Goal: Information Seeking & Learning: Learn about a topic

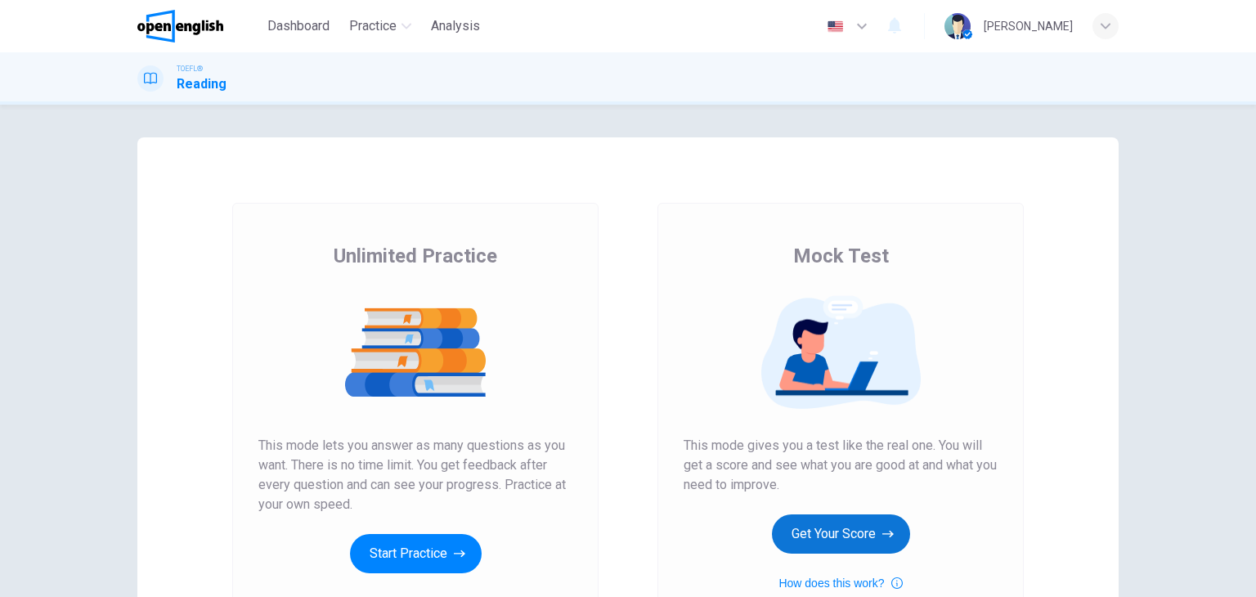
click at [835, 530] on button "Get Your Score" at bounding box center [841, 533] width 138 height 39
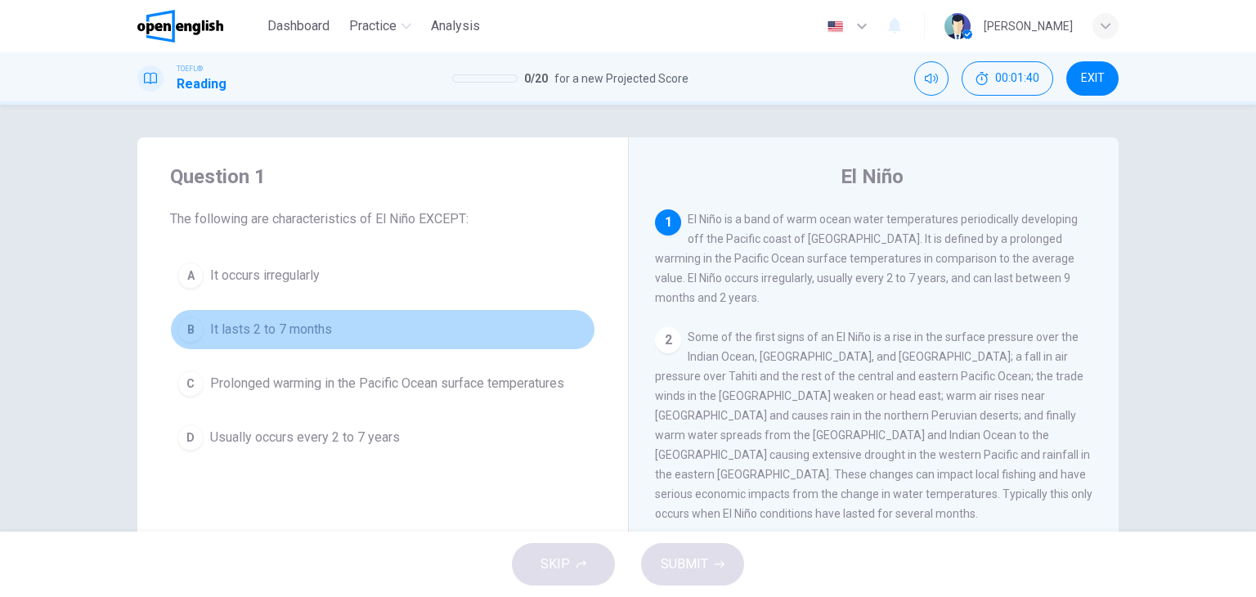
click at [307, 330] on span "It lasts 2 to 7 months" at bounding box center [271, 330] width 122 height 20
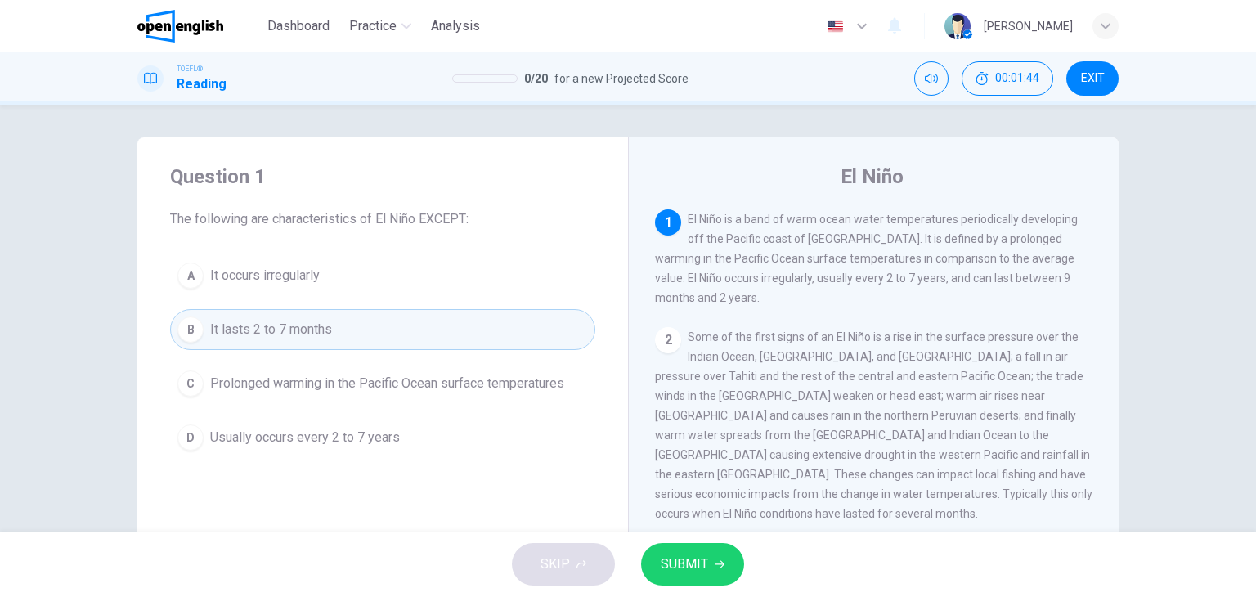
click at [671, 561] on span "SUBMIT" at bounding box center [684, 564] width 47 height 23
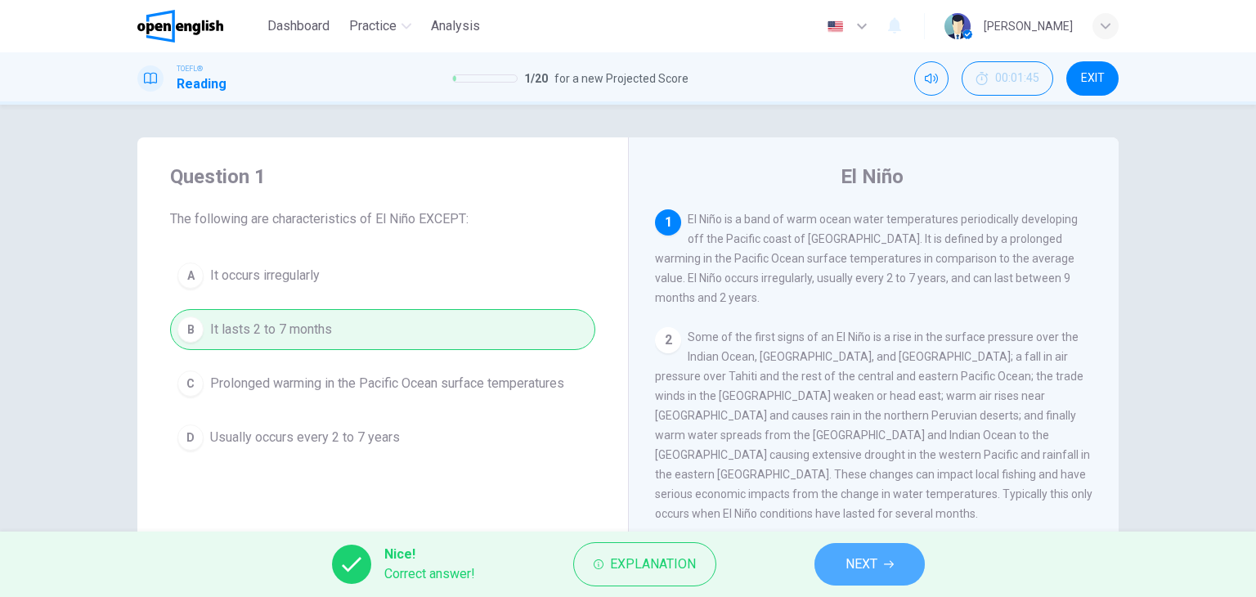
click at [855, 561] on span "NEXT" at bounding box center [861, 564] width 32 height 23
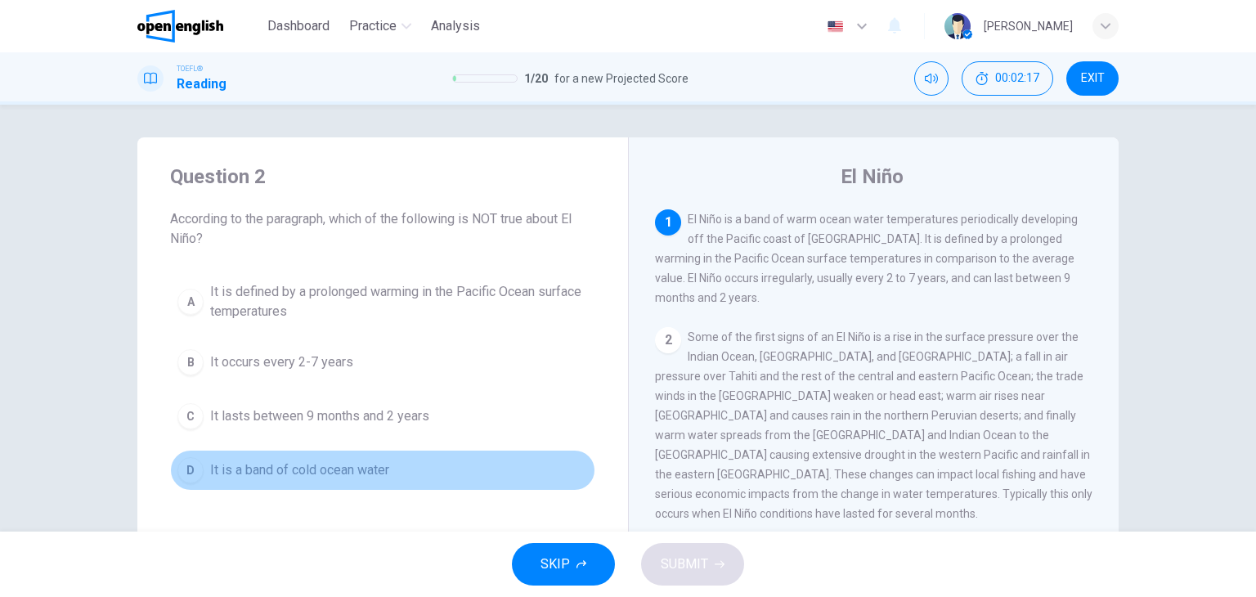
click at [299, 464] on span "It is a band of cold ocean water" at bounding box center [299, 470] width 179 height 20
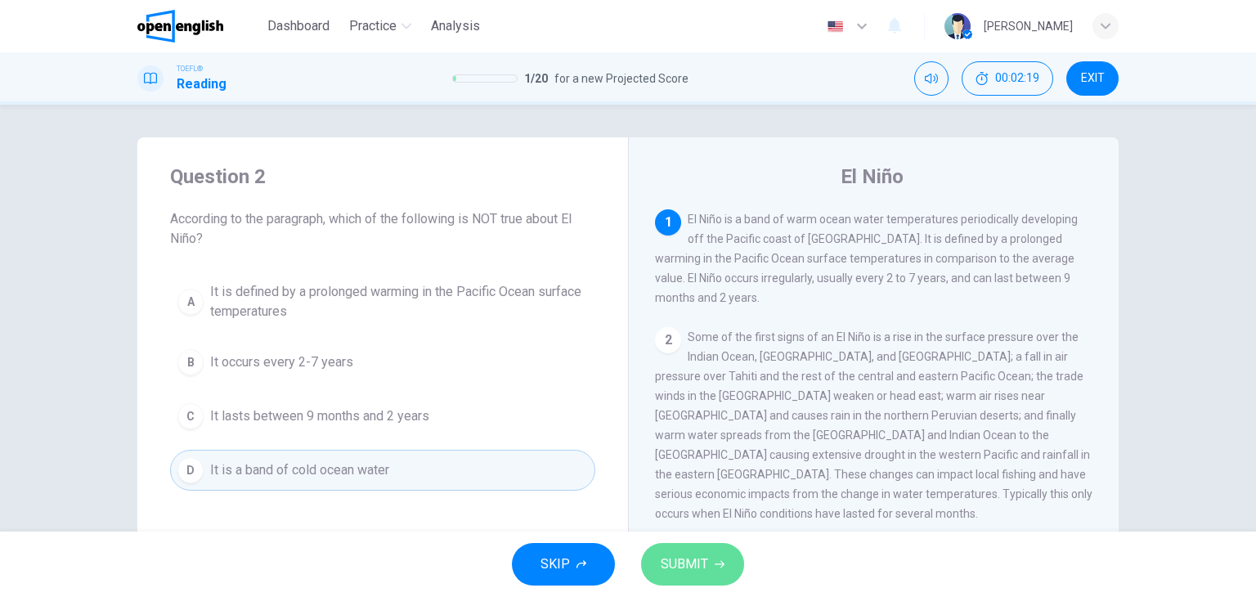
click at [684, 563] on span "SUBMIT" at bounding box center [684, 564] width 47 height 23
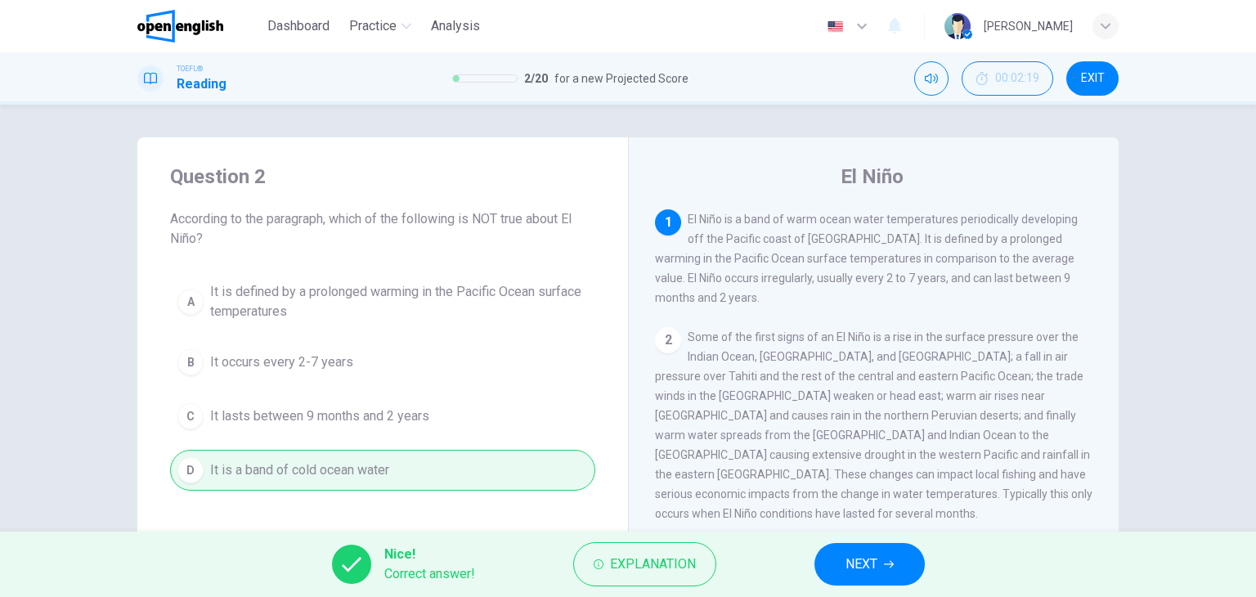
click at [886, 568] on icon "button" at bounding box center [889, 564] width 10 height 10
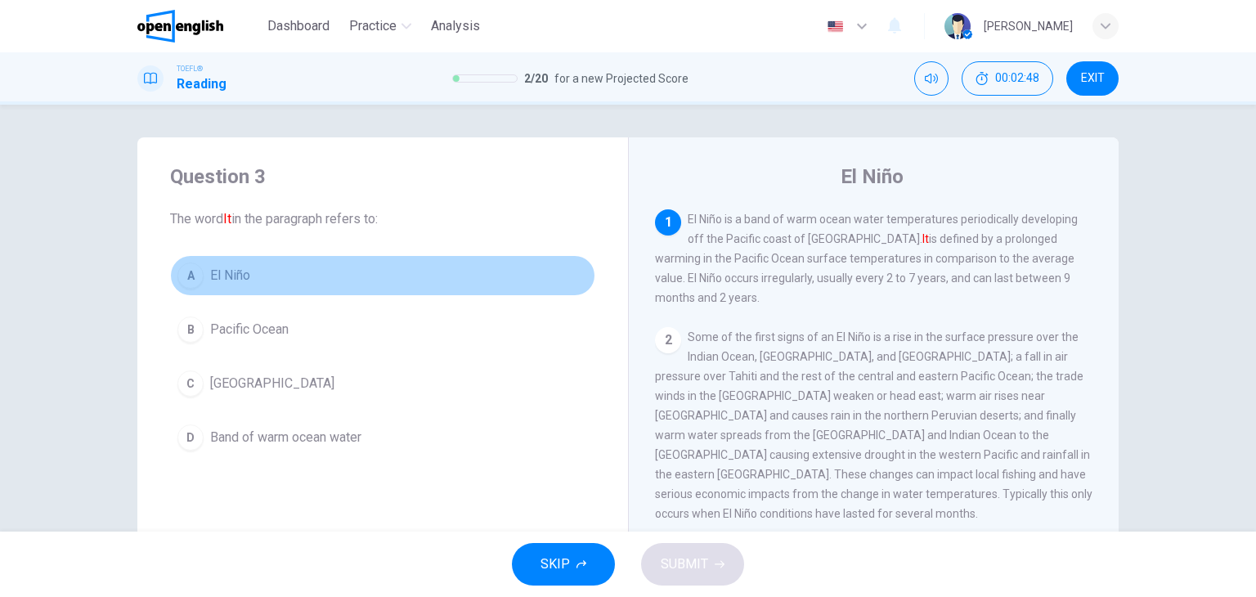
click at [255, 279] on button "A El Niño" at bounding box center [382, 275] width 425 height 41
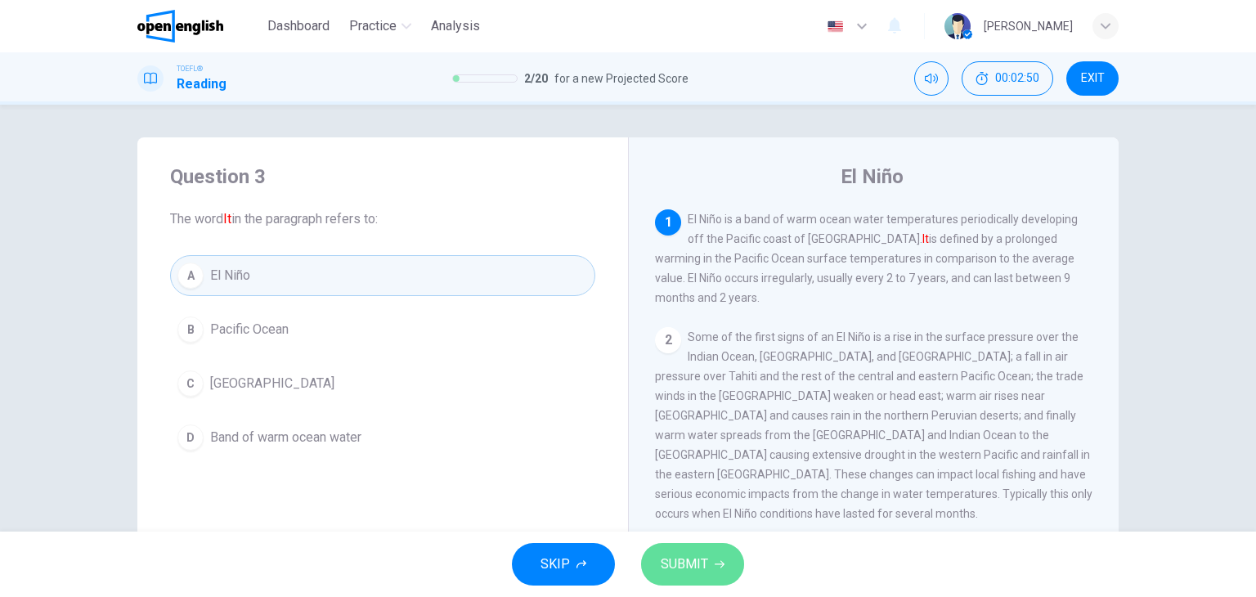
click at [702, 560] on span "SUBMIT" at bounding box center [684, 564] width 47 height 23
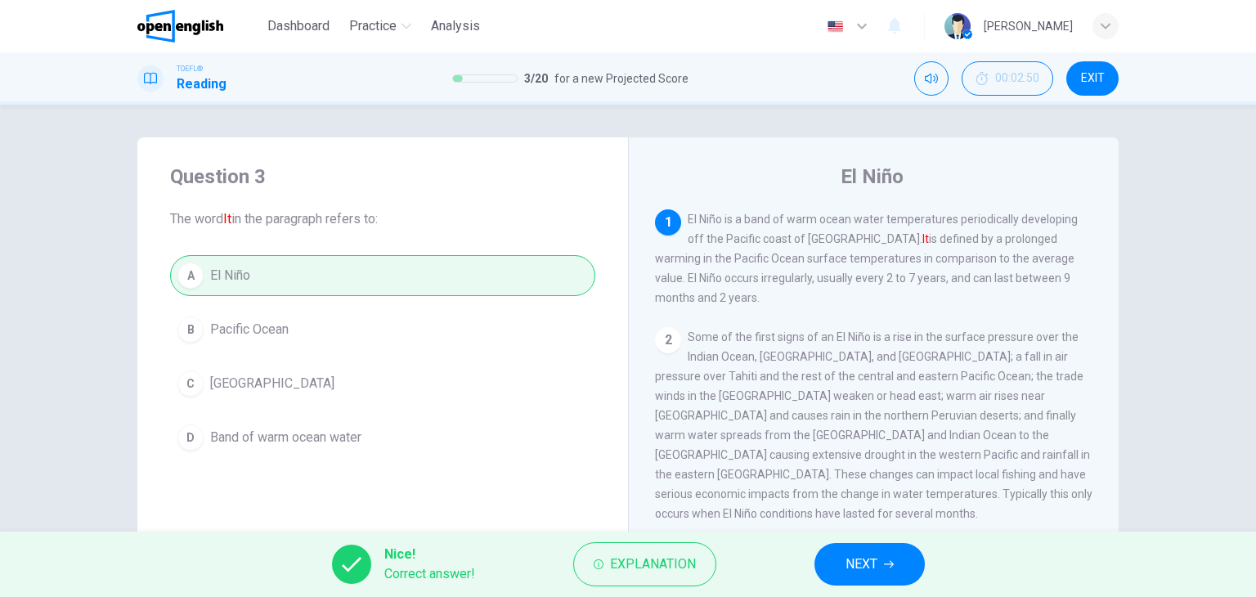
click at [854, 567] on span "NEXT" at bounding box center [861, 564] width 32 height 23
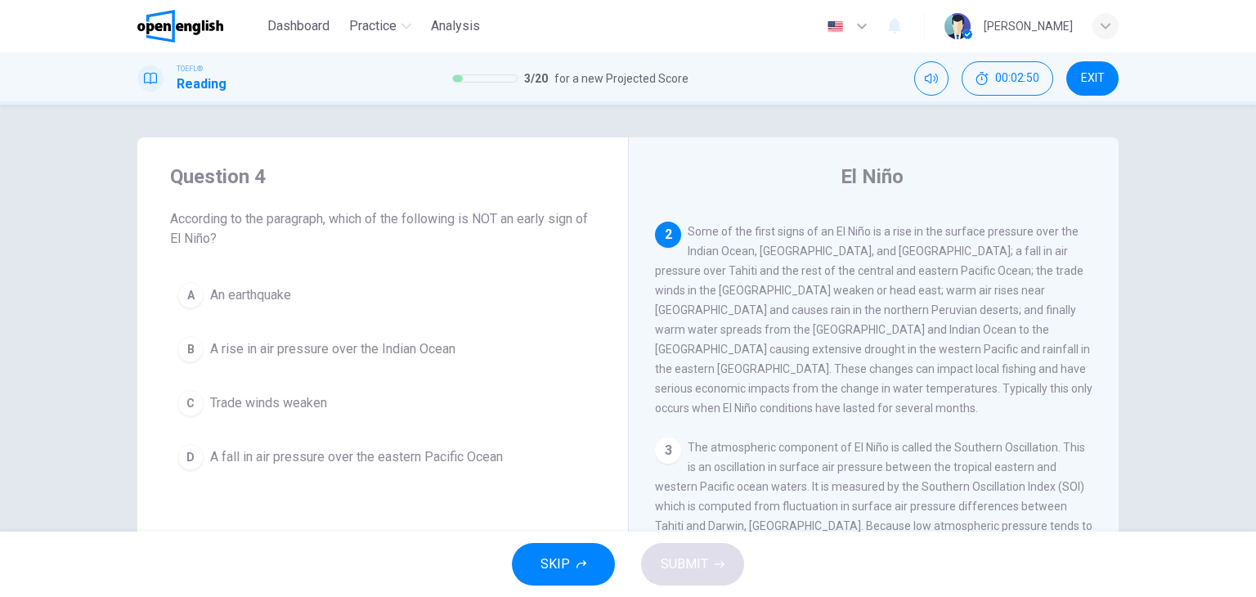
scroll to position [121, 0]
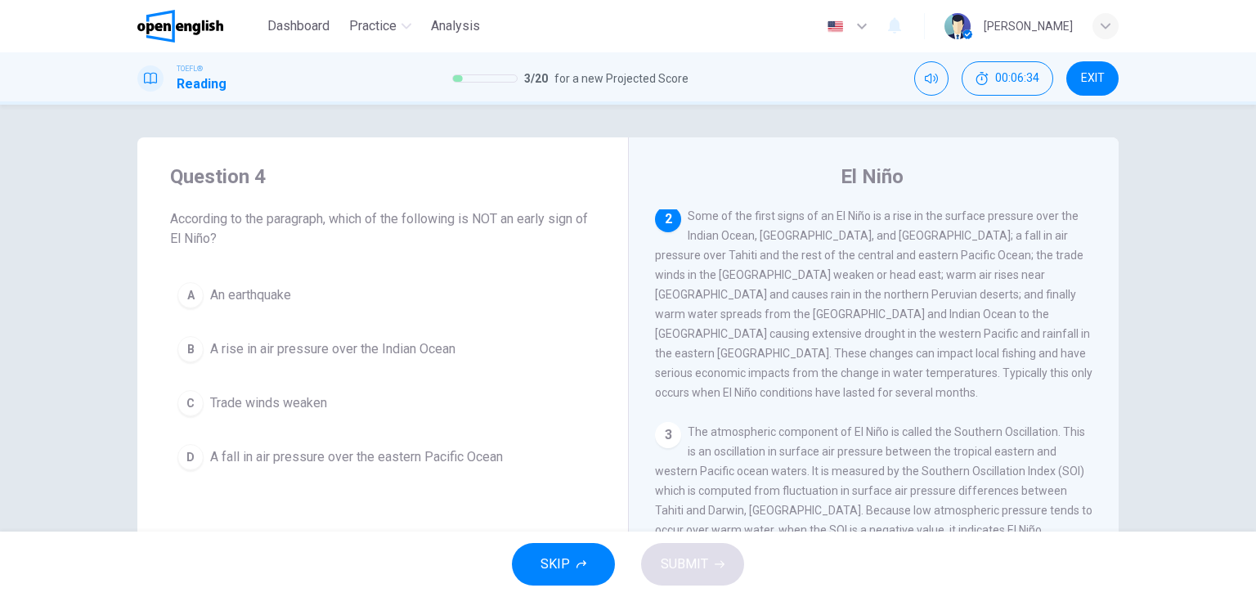
click at [268, 282] on button "A An earthquake" at bounding box center [382, 295] width 425 height 41
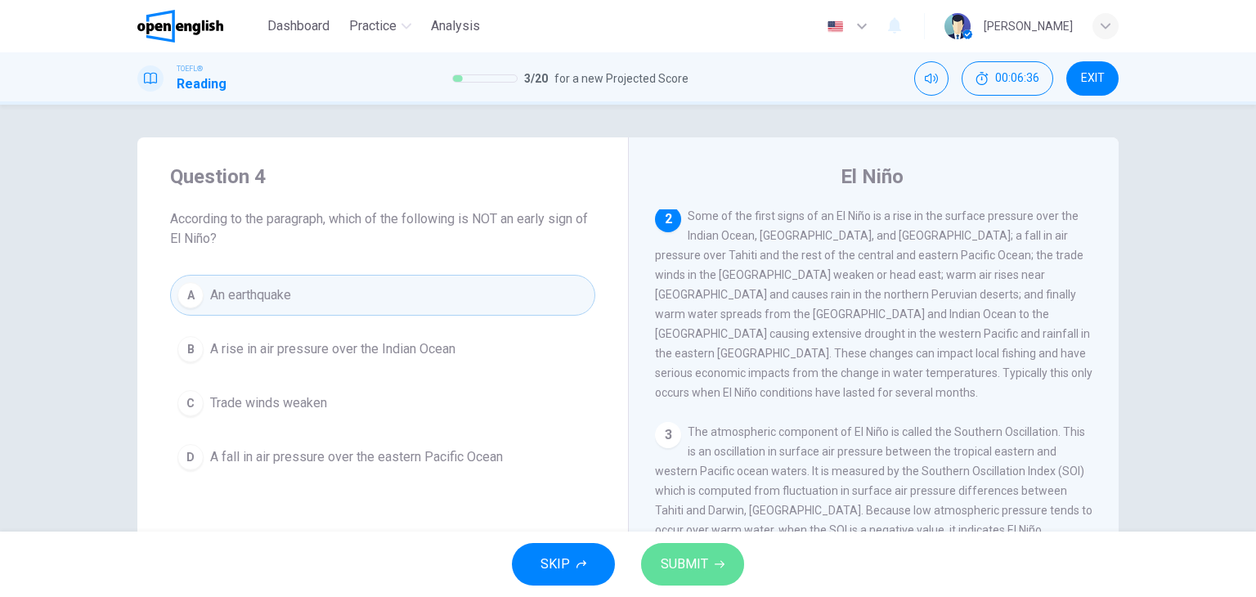
click at [687, 550] on button "SUBMIT" at bounding box center [692, 564] width 103 height 43
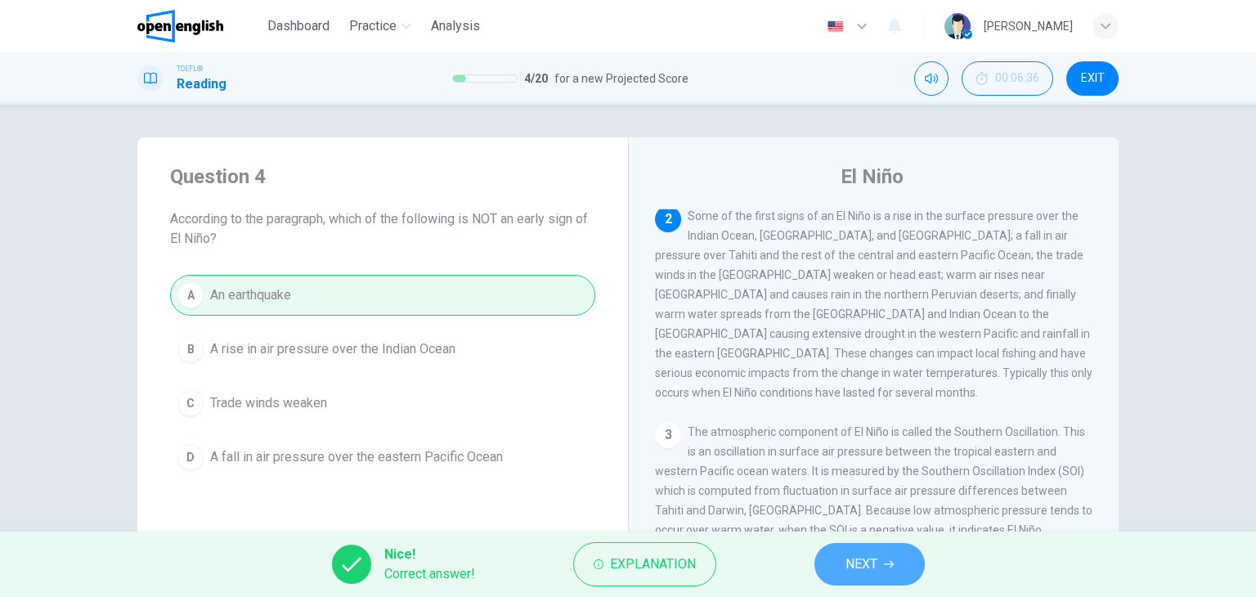
click at [851, 563] on span "NEXT" at bounding box center [861, 564] width 32 height 23
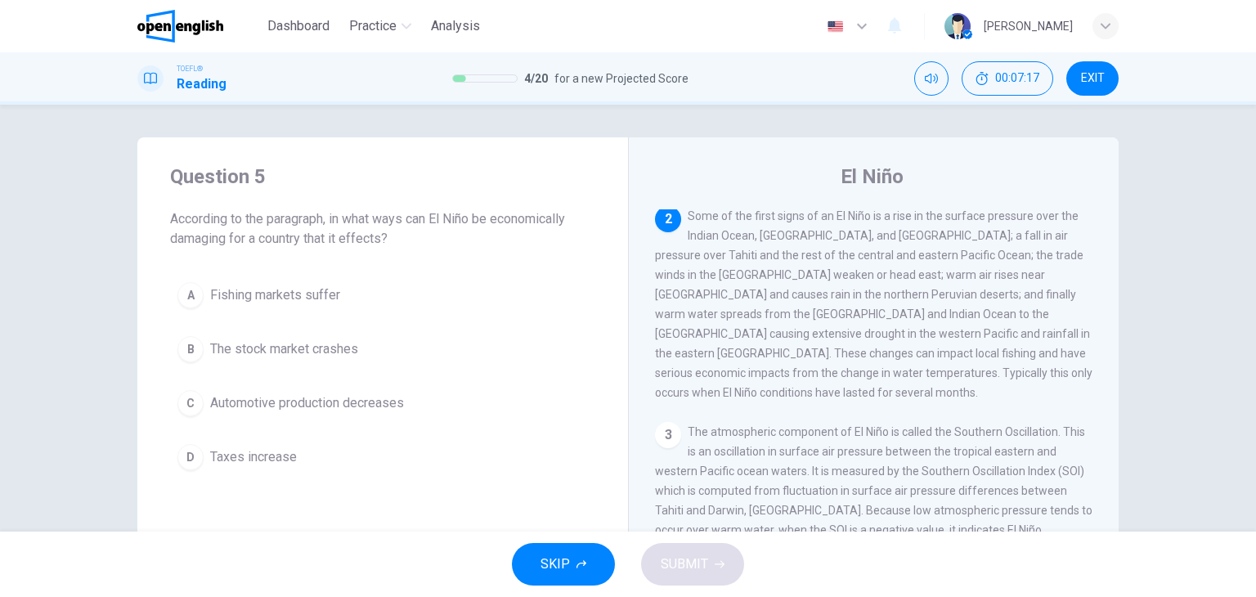
click at [312, 295] on span "Fishing markets suffer" at bounding box center [275, 295] width 130 height 20
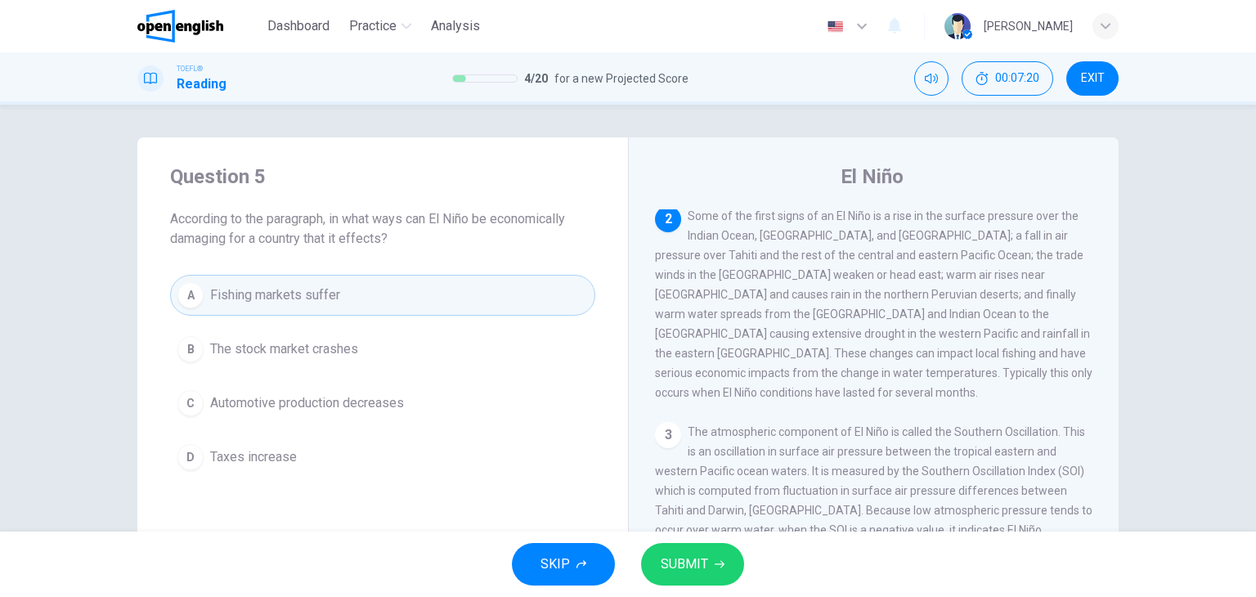
click at [699, 564] on span "SUBMIT" at bounding box center [684, 564] width 47 height 23
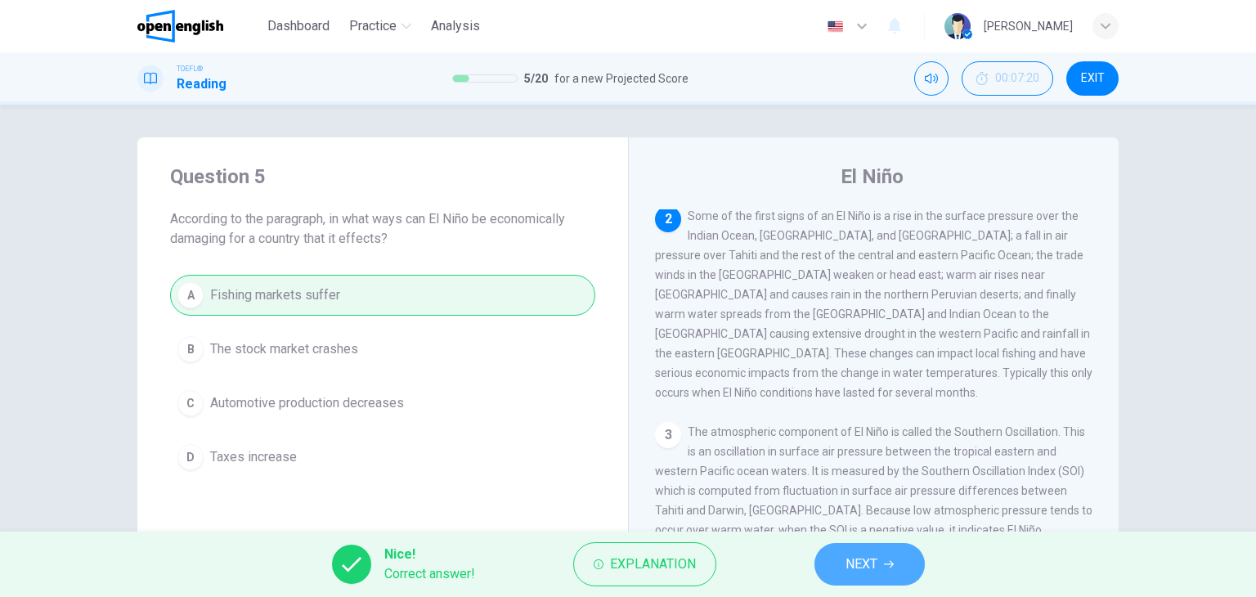
click at [884, 568] on icon "button" at bounding box center [889, 564] width 10 height 10
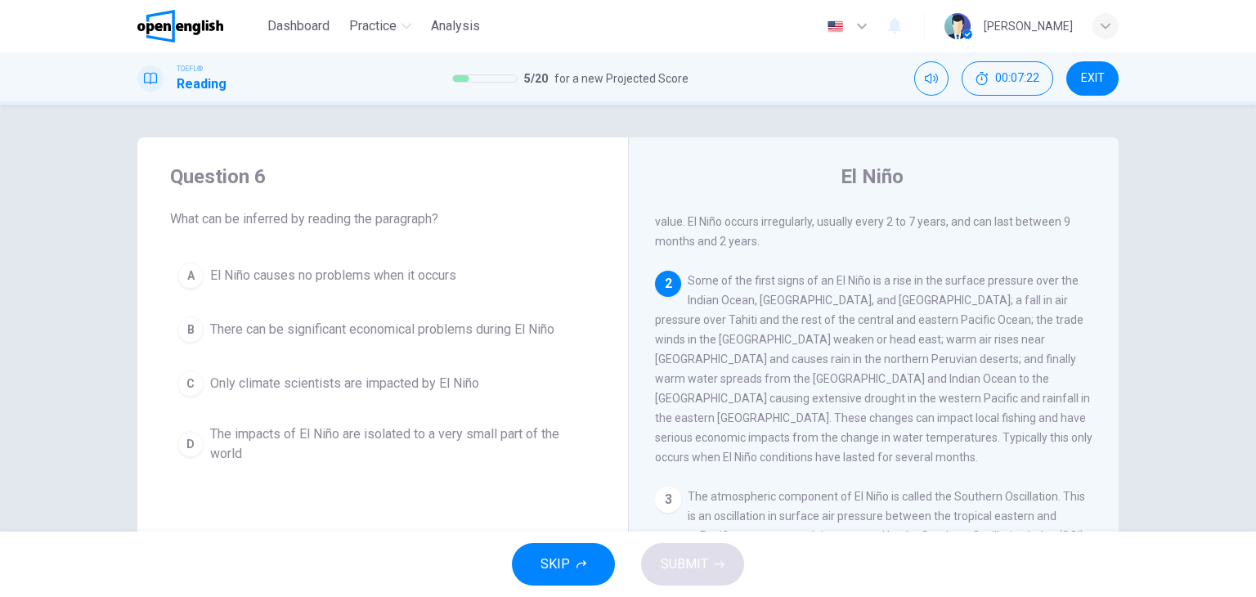
scroll to position [82, 0]
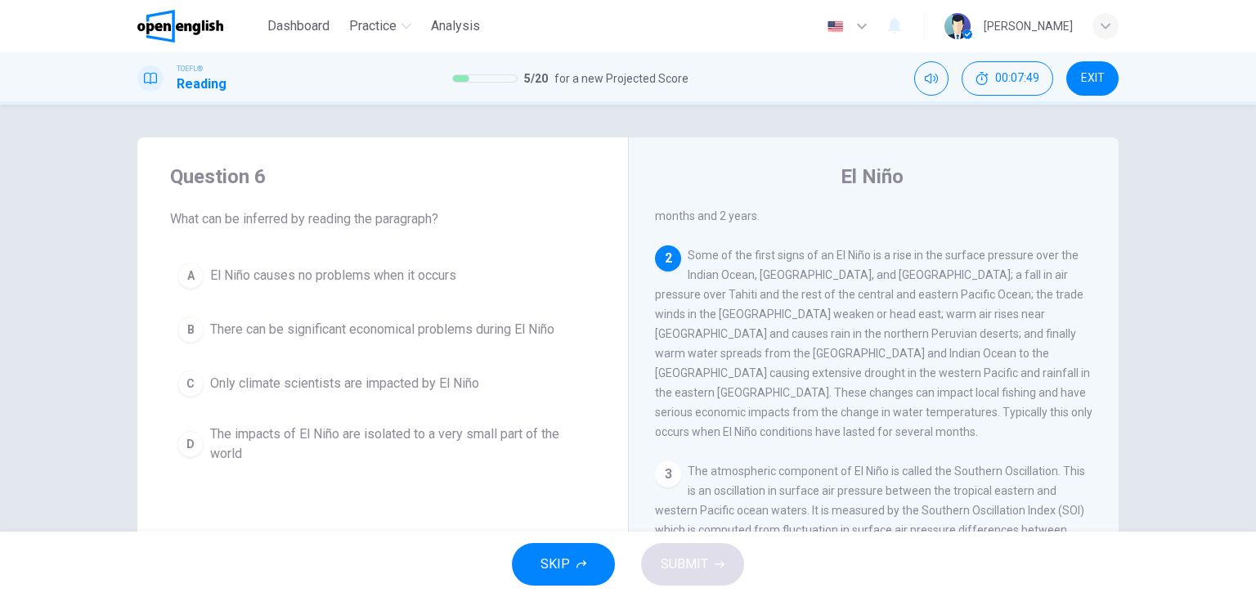
click at [419, 328] on span "There can be significant economical problems during El Niño" at bounding box center [382, 330] width 344 height 20
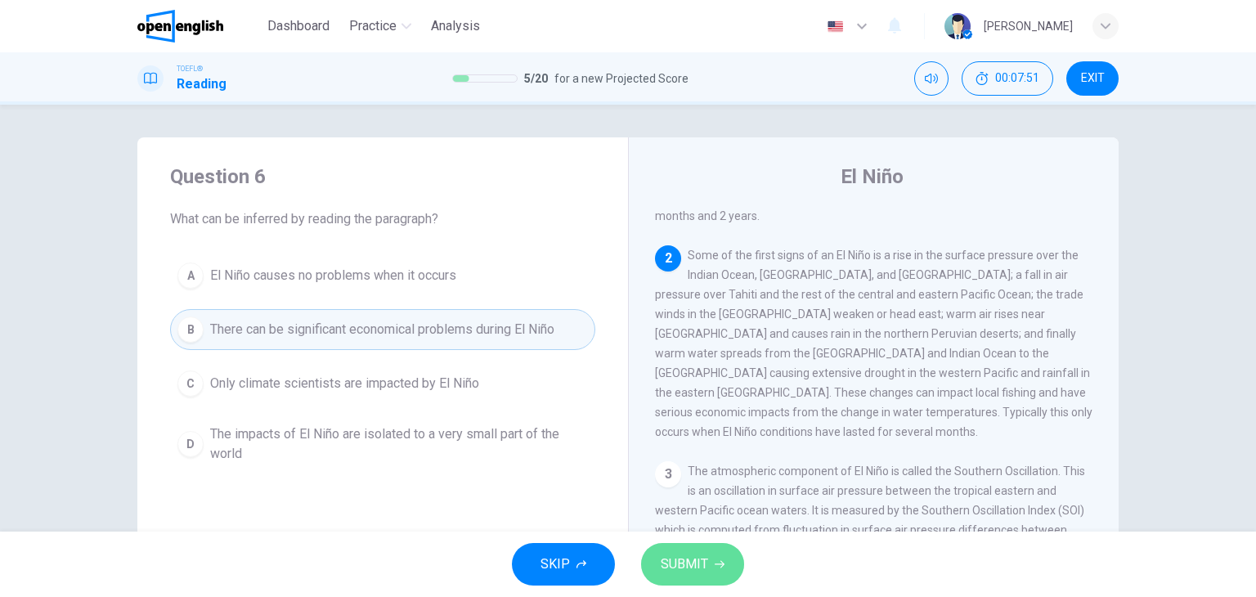
click at [685, 569] on span "SUBMIT" at bounding box center [684, 564] width 47 height 23
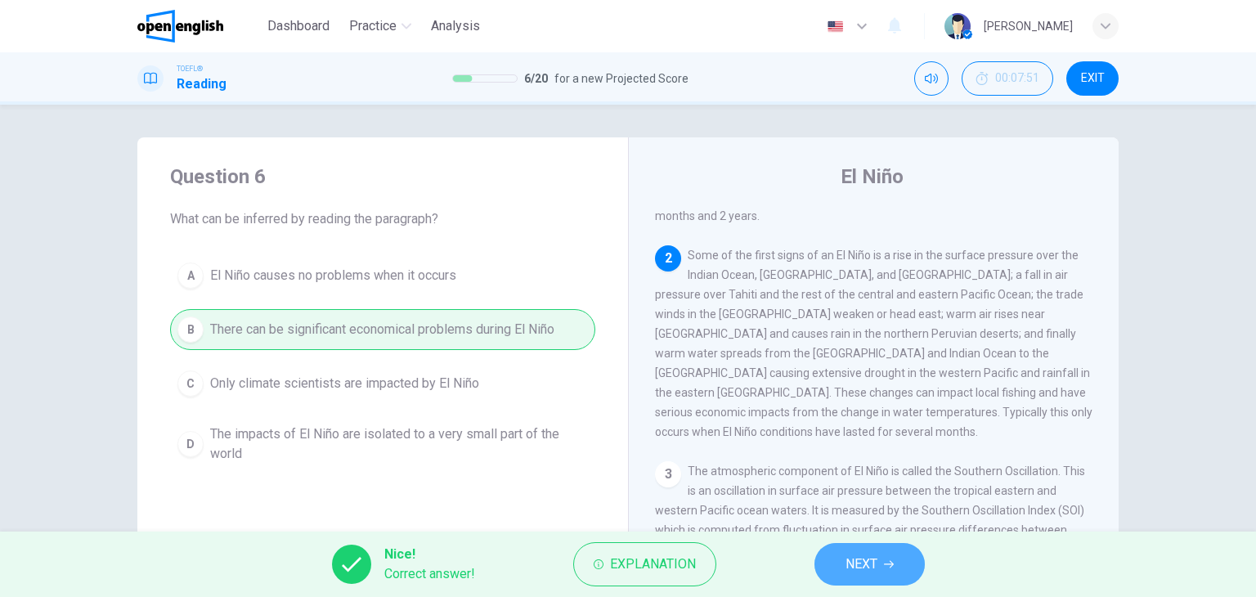
click at [883, 566] on button "NEXT" at bounding box center [869, 564] width 110 height 43
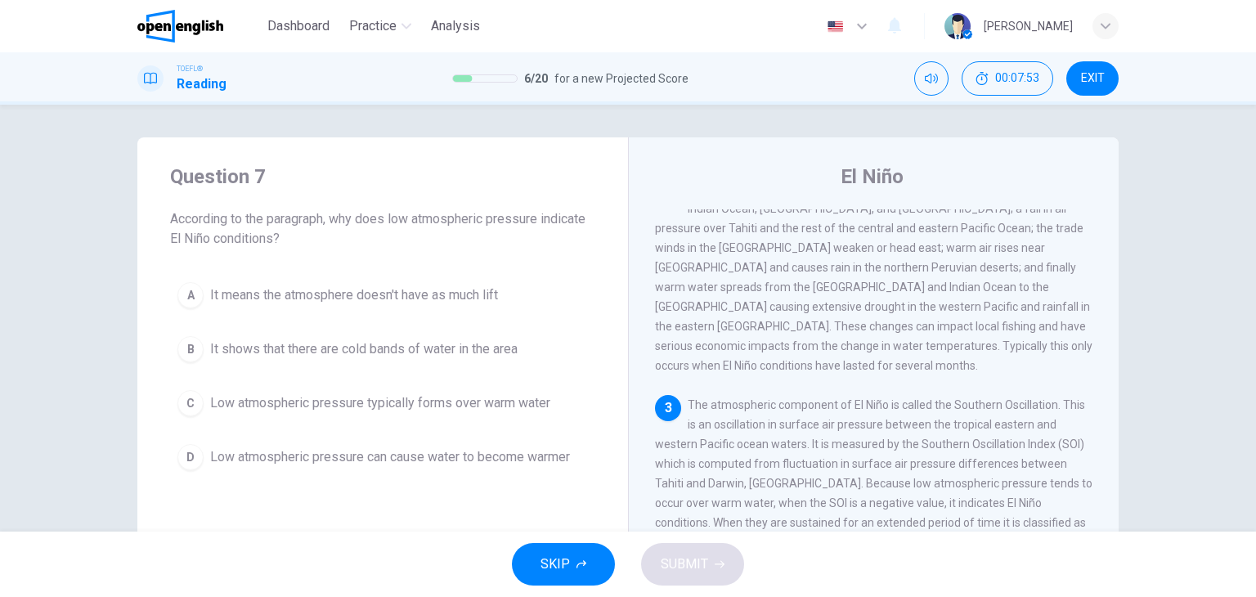
scroll to position [196, 0]
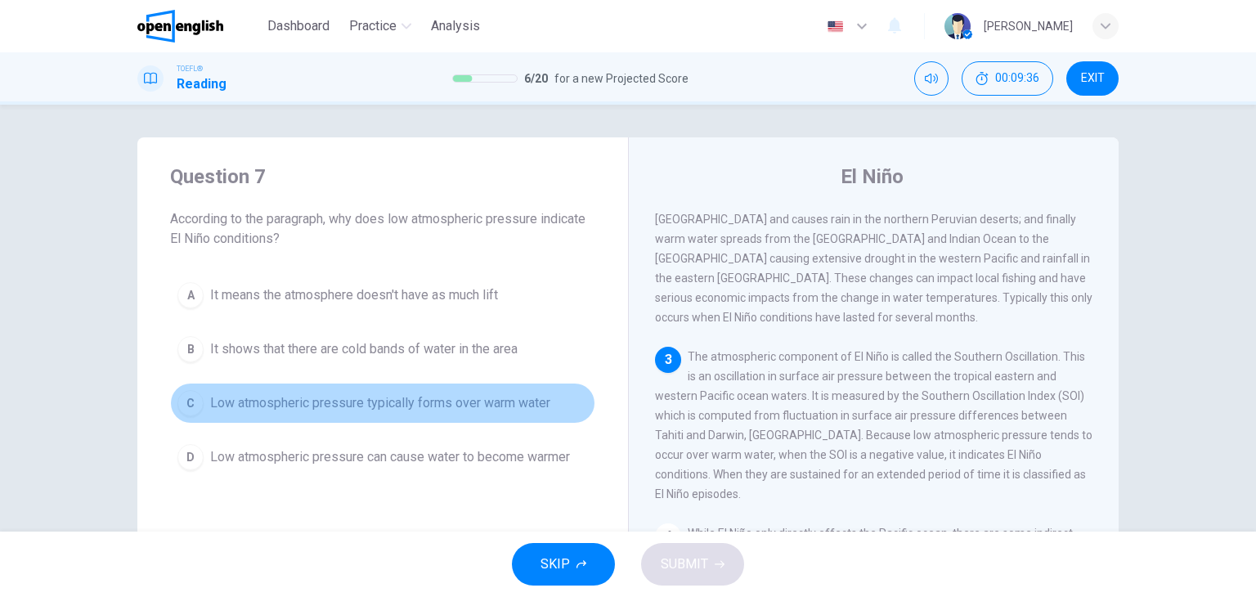
click at [505, 402] on span "Low atmospheric pressure typically forms over warm water" at bounding box center [380, 403] width 340 height 20
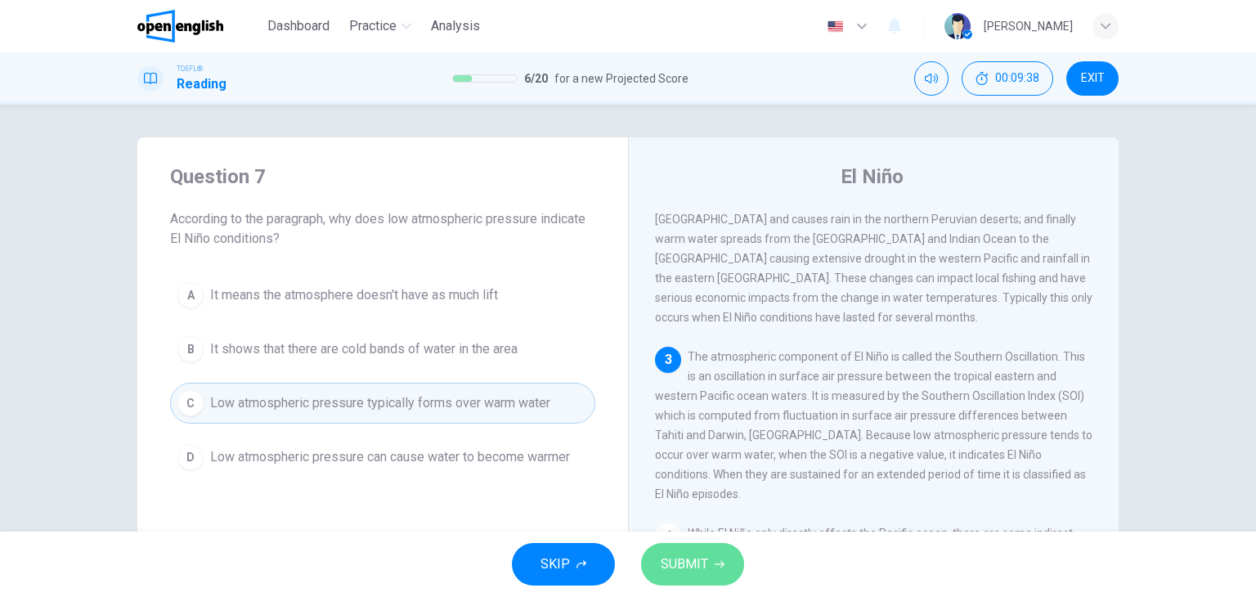
click at [699, 563] on span "SUBMIT" at bounding box center [684, 564] width 47 height 23
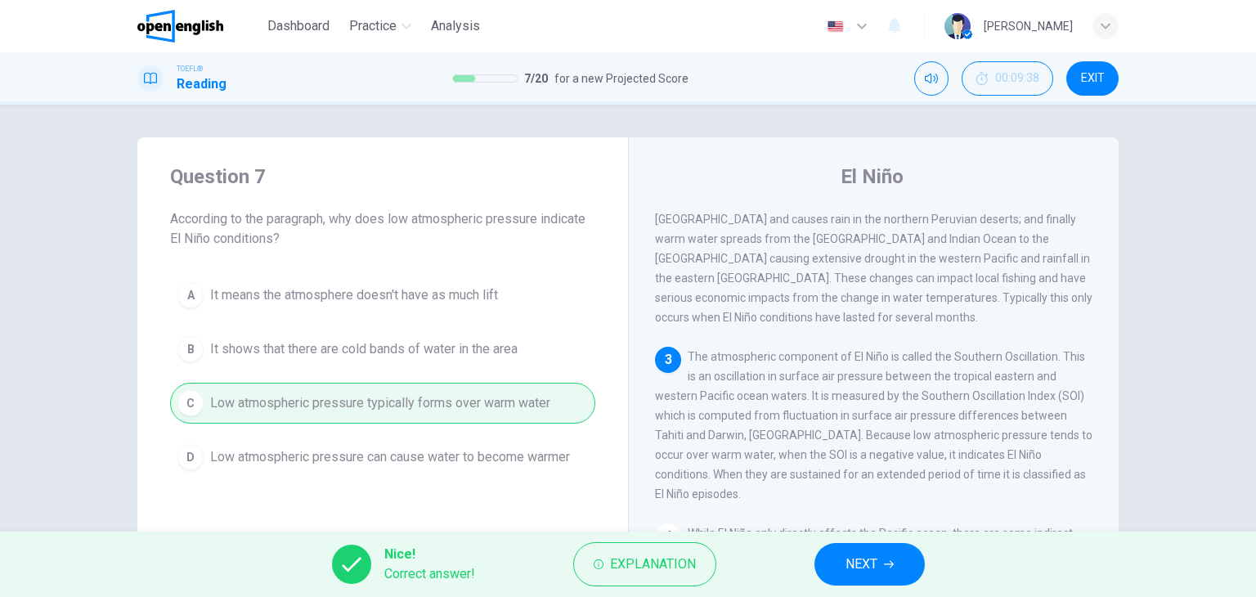
click at [882, 567] on button "NEXT" at bounding box center [869, 564] width 110 height 43
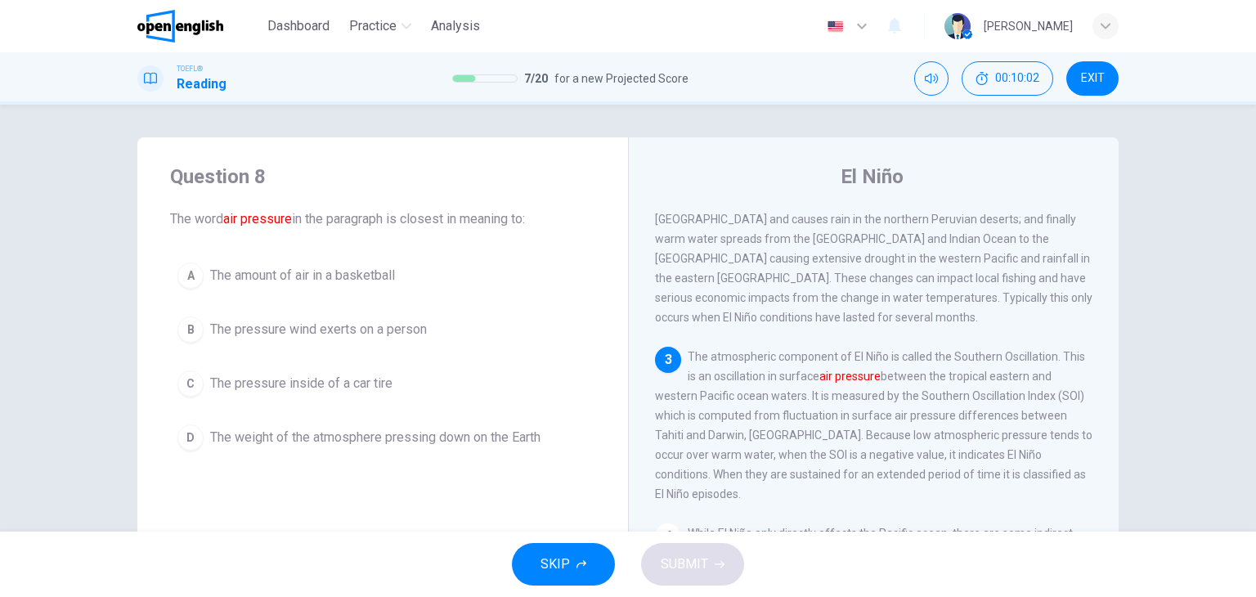
click at [457, 447] on button "D The weight of the atmosphere pressing down on the Earth" at bounding box center [382, 437] width 425 height 41
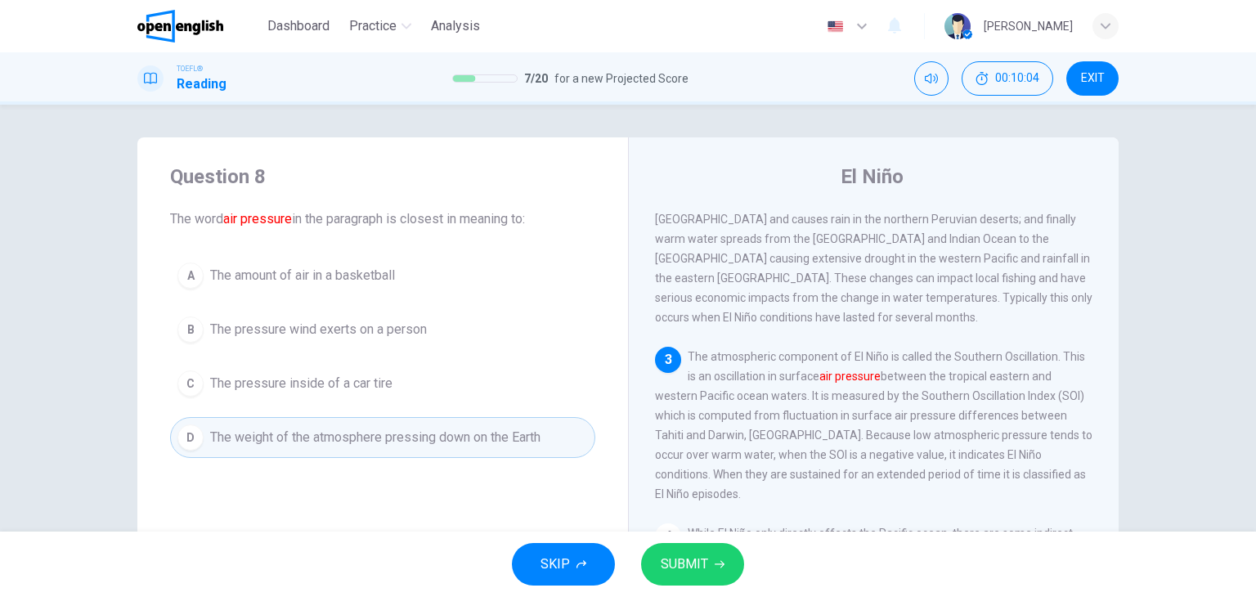
click at [700, 564] on span "SUBMIT" at bounding box center [684, 564] width 47 height 23
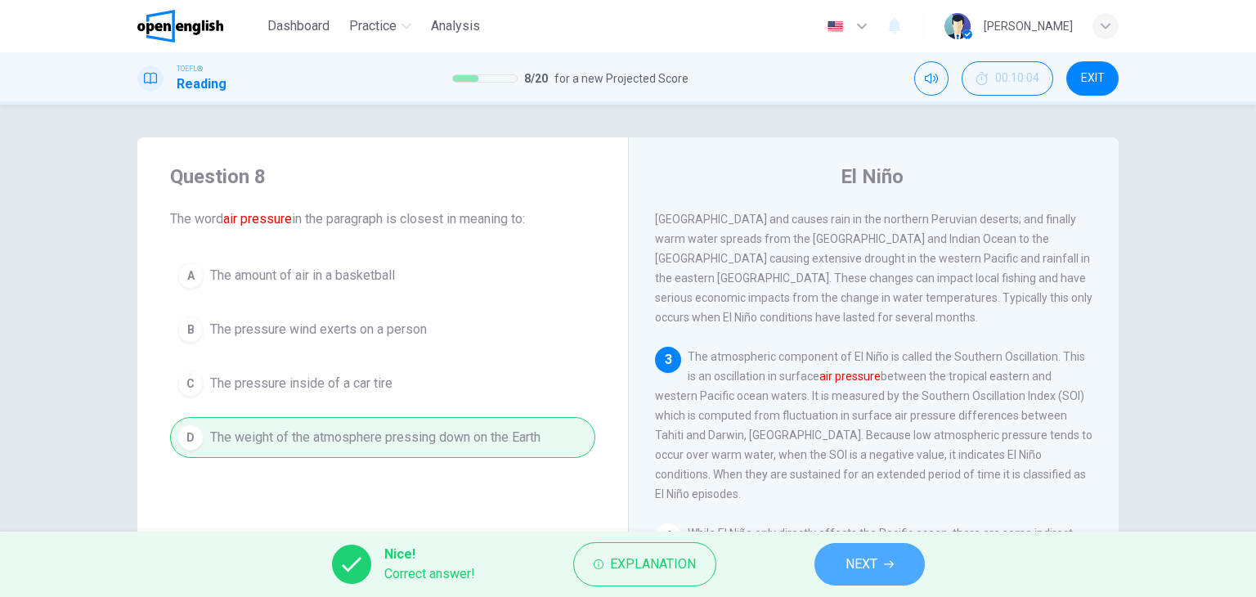
click at [857, 570] on span "NEXT" at bounding box center [861, 564] width 32 height 23
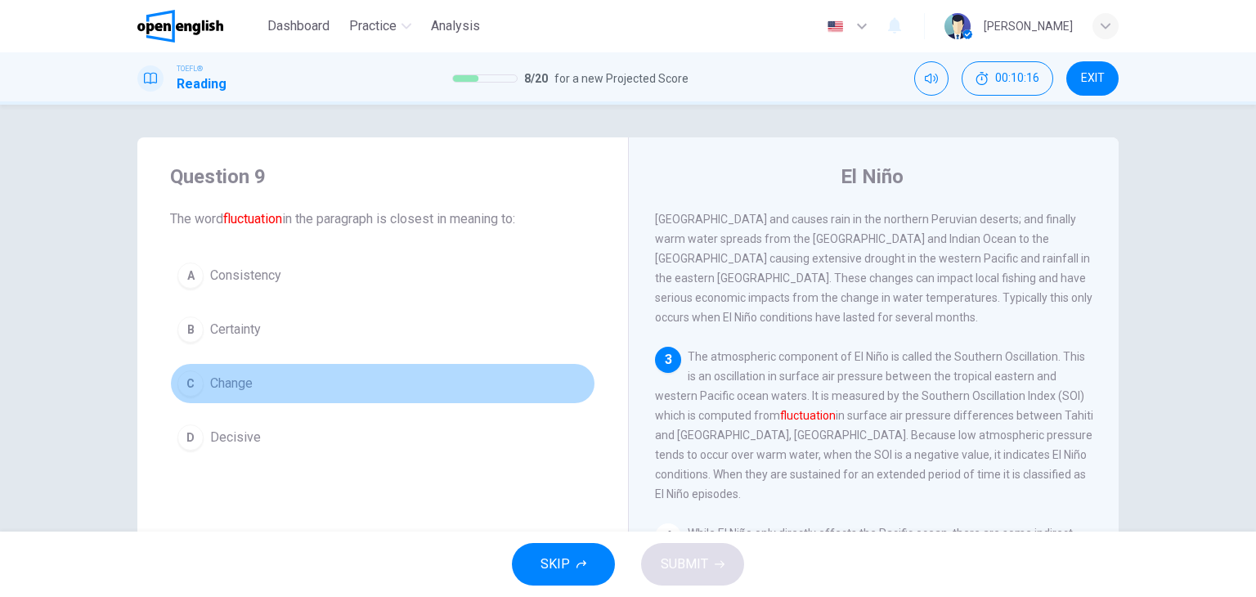
click at [225, 377] on span "Change" at bounding box center [231, 384] width 43 height 20
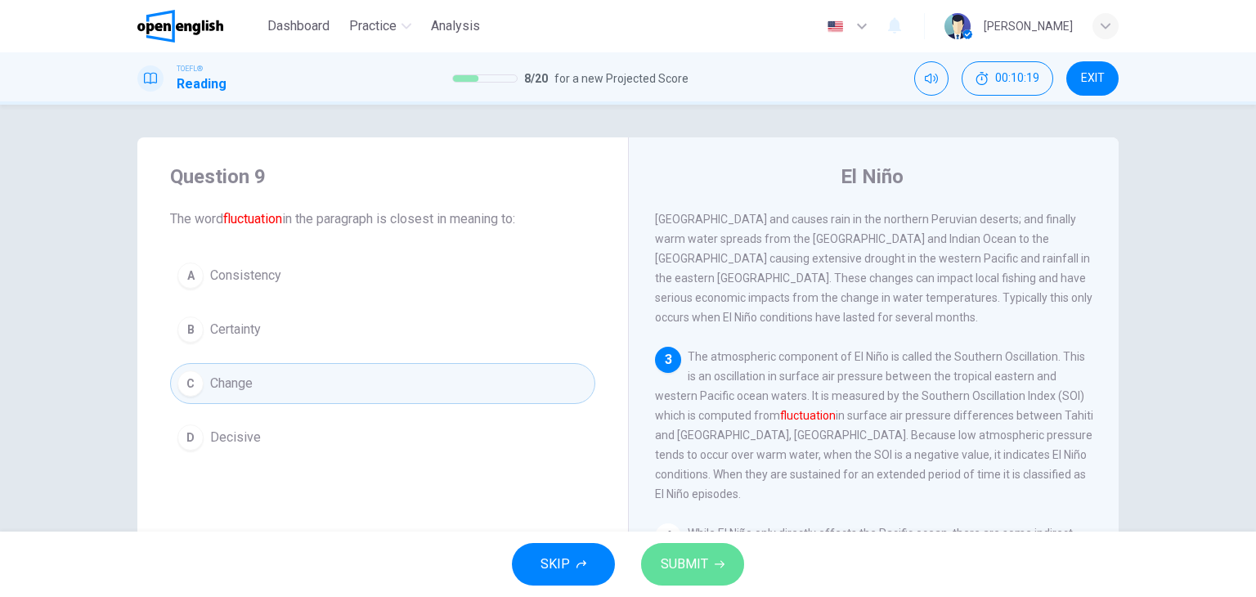
click at [686, 571] on span "SUBMIT" at bounding box center [684, 564] width 47 height 23
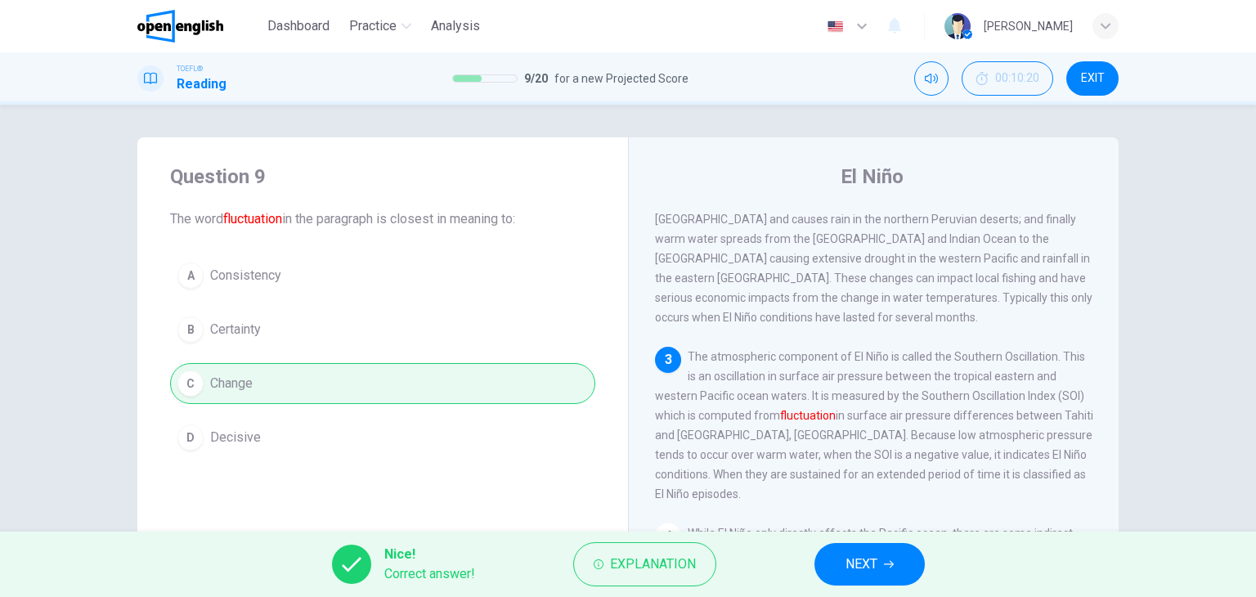
click at [873, 557] on span "NEXT" at bounding box center [861, 564] width 32 height 23
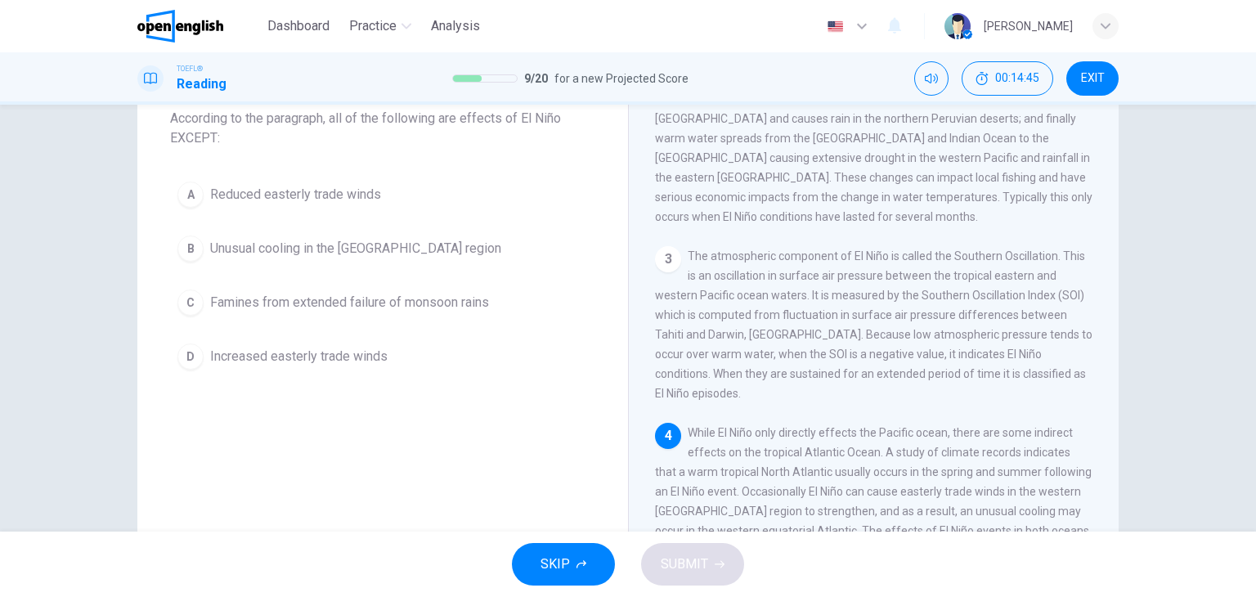
scroll to position [125, 0]
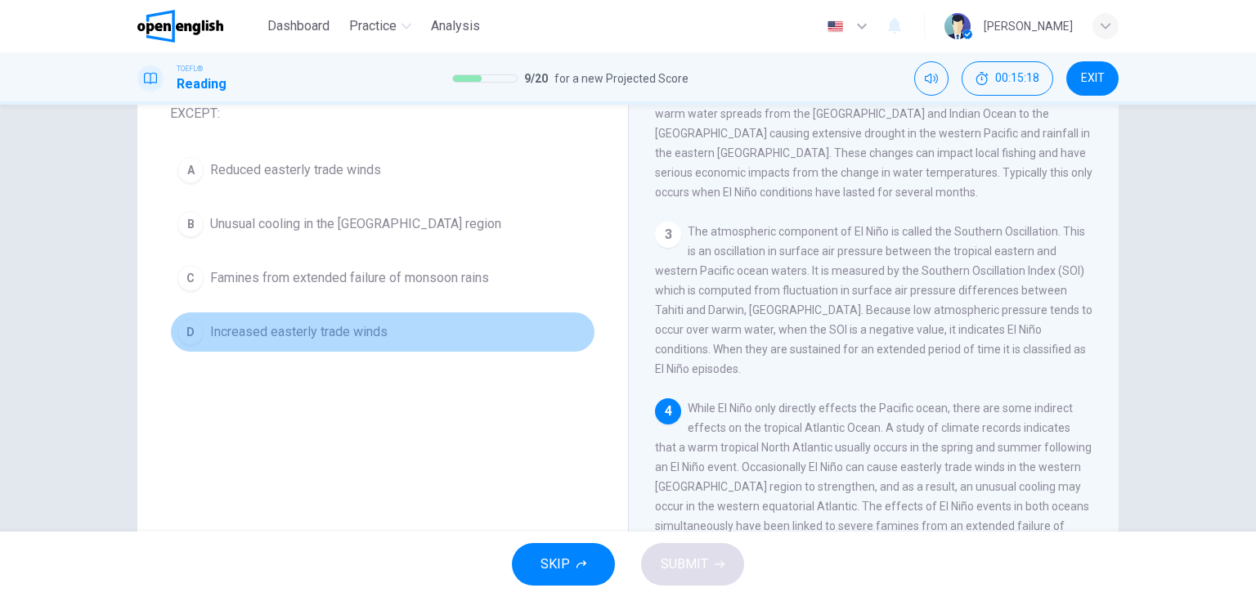
click at [287, 336] on span "Increased easterly trade winds" at bounding box center [298, 332] width 177 height 20
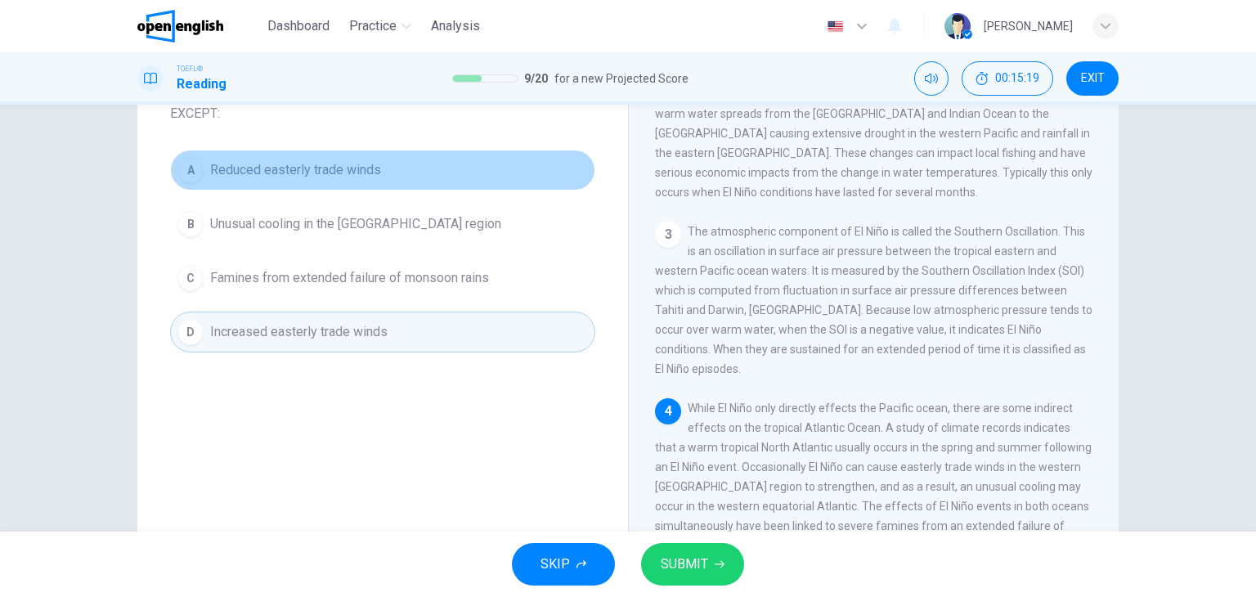
click at [298, 171] on span "Reduced easterly trade winds" at bounding box center [295, 170] width 171 height 20
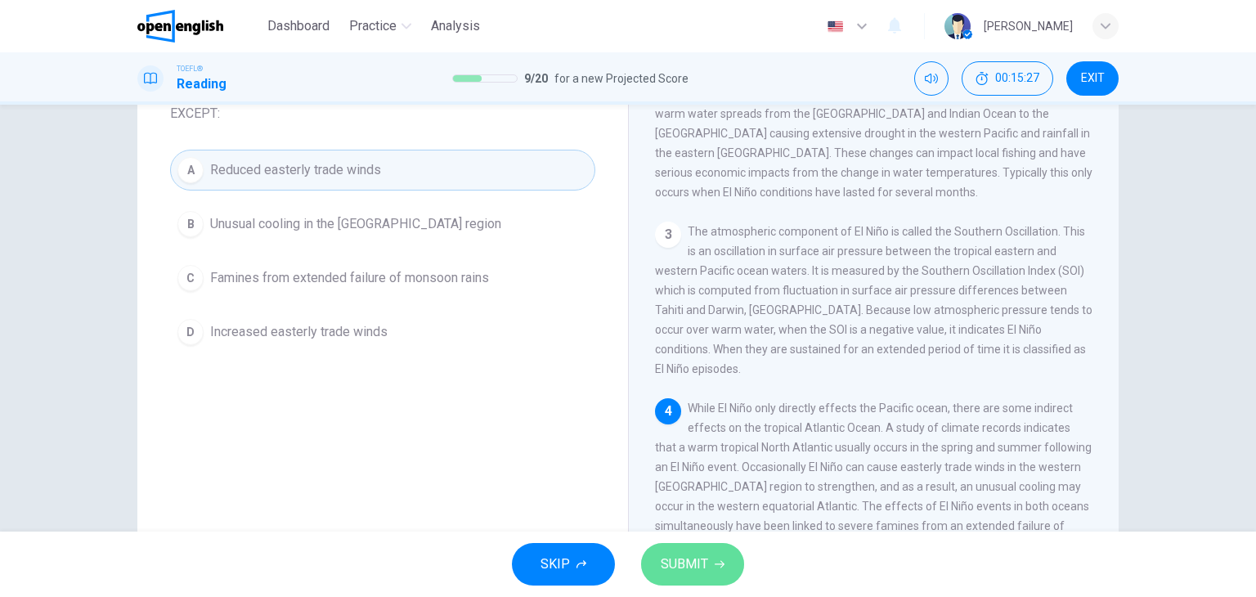
click at [687, 563] on span "SUBMIT" at bounding box center [684, 564] width 47 height 23
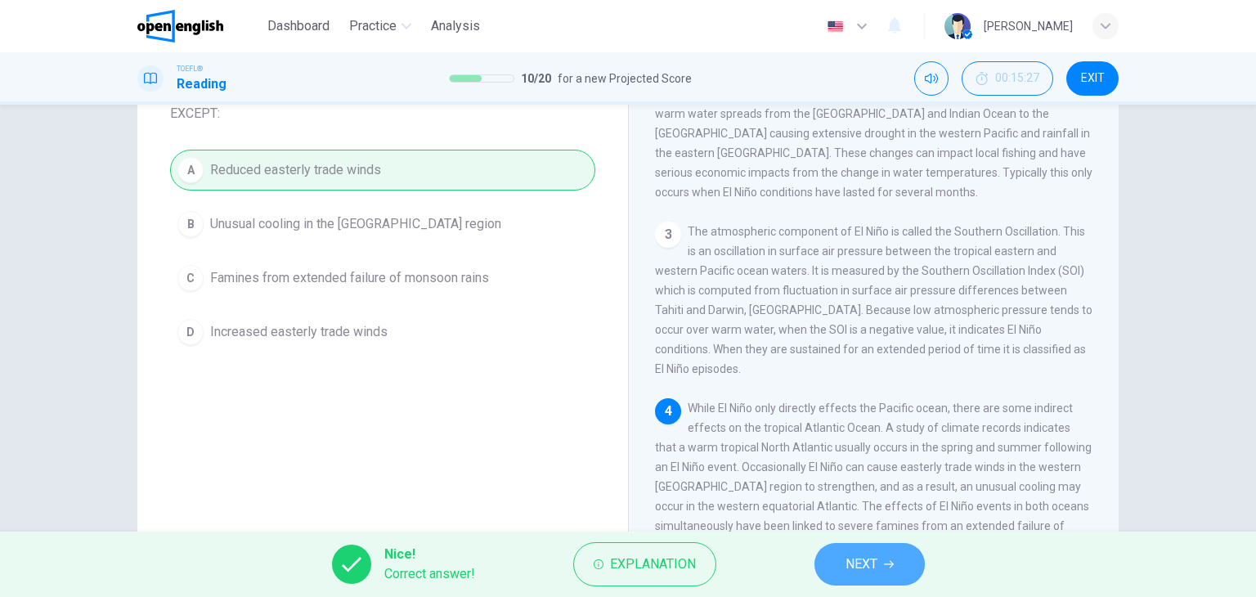
click at [876, 567] on span "NEXT" at bounding box center [861, 564] width 32 height 23
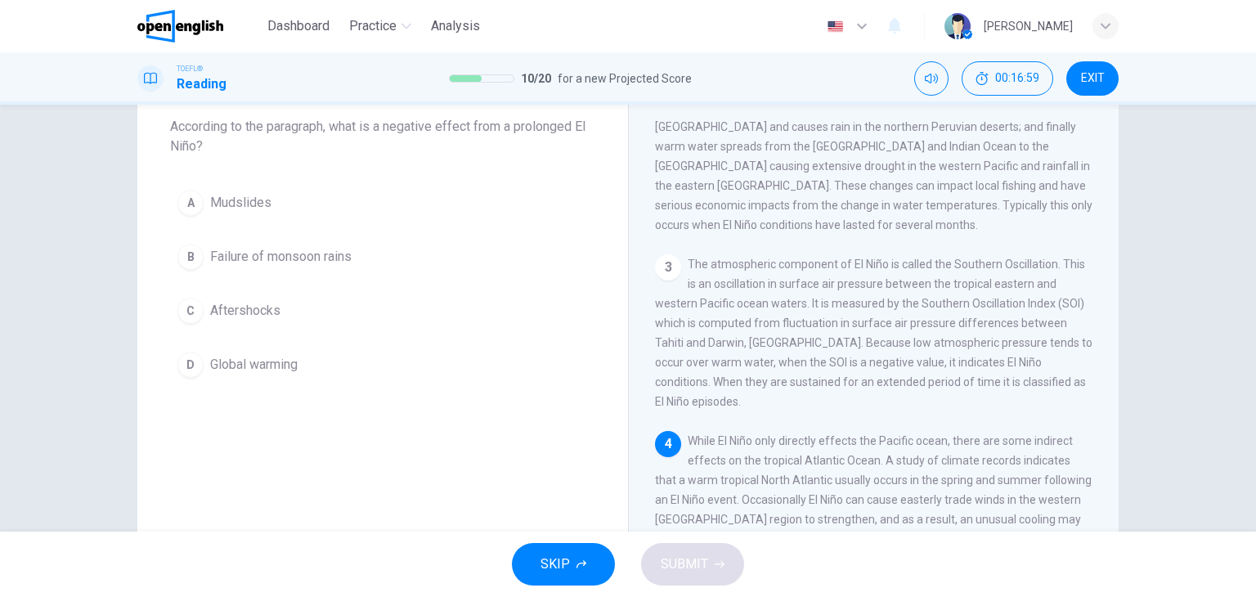
scroll to position [82, 0]
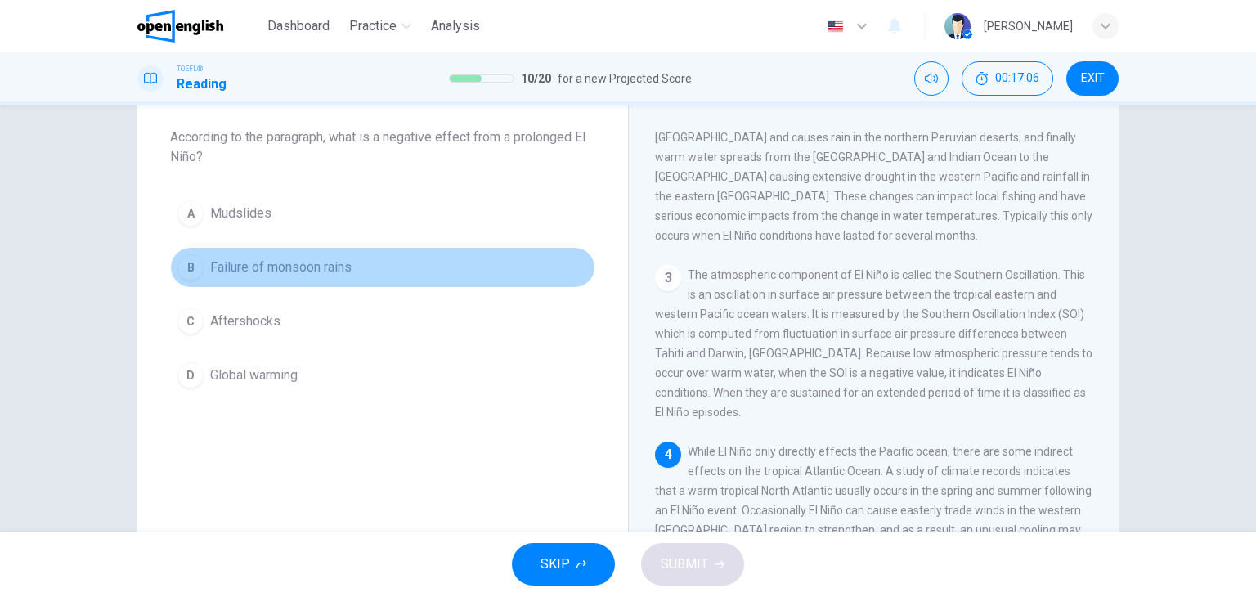
click at [303, 276] on span "Failure of monsoon rains" at bounding box center [280, 268] width 141 height 20
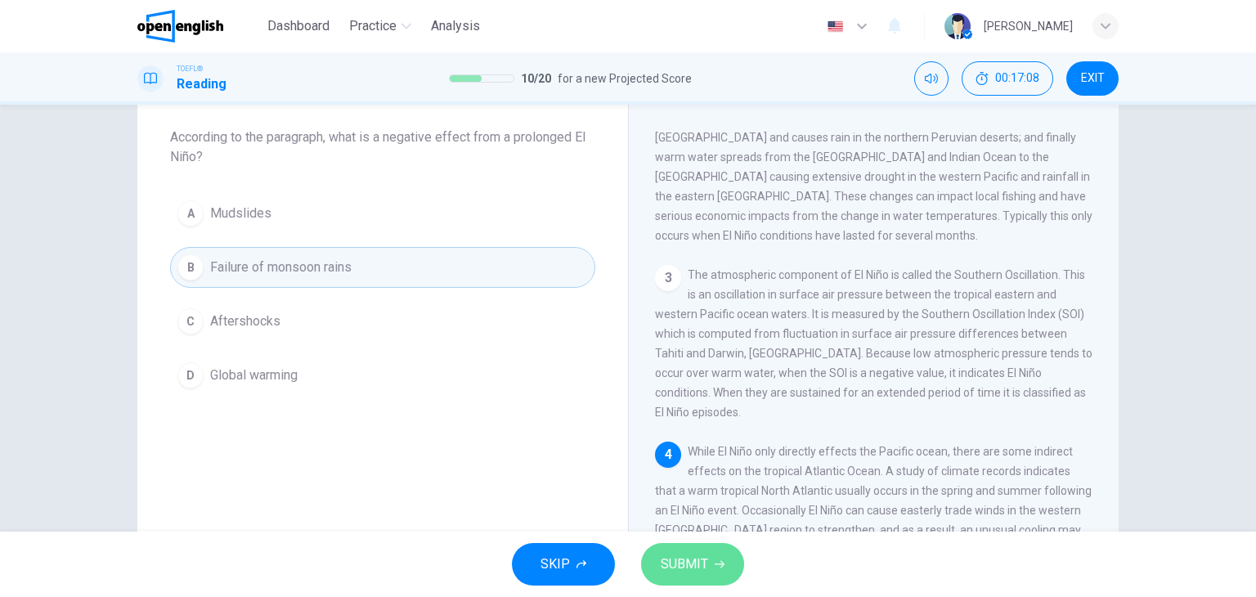
click at [695, 563] on span "SUBMIT" at bounding box center [684, 564] width 47 height 23
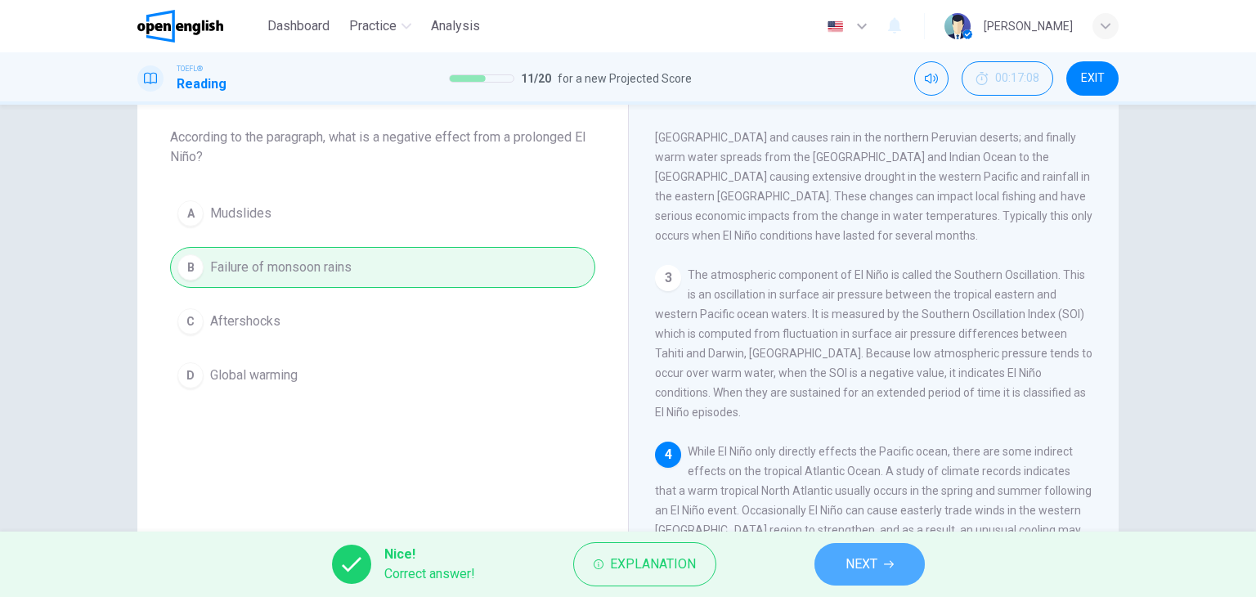
click at [890, 567] on icon "button" at bounding box center [889, 564] width 10 height 10
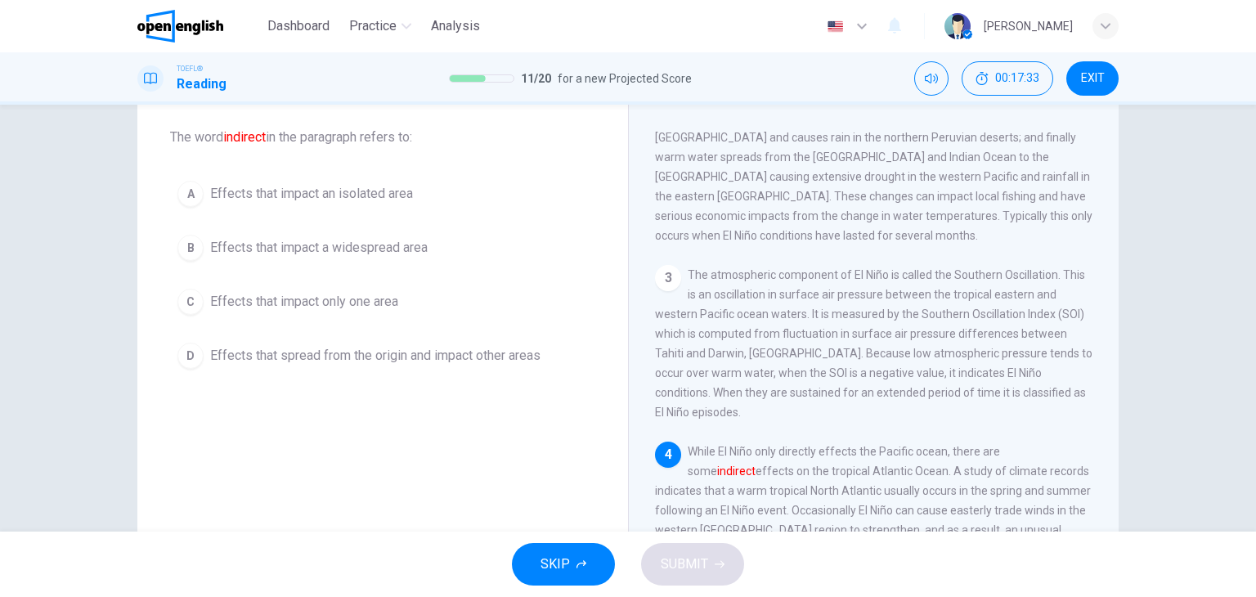
click at [505, 357] on span "Effects that spread from the origin and impact other areas" at bounding box center [375, 356] width 330 height 20
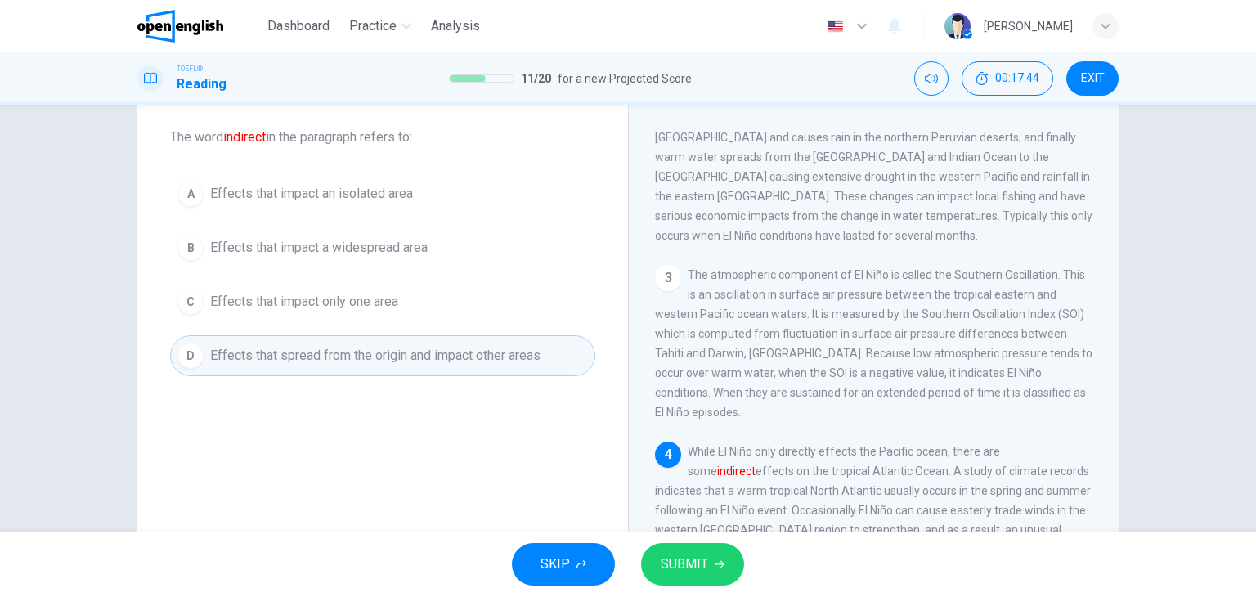
click at [704, 556] on span "SUBMIT" at bounding box center [684, 564] width 47 height 23
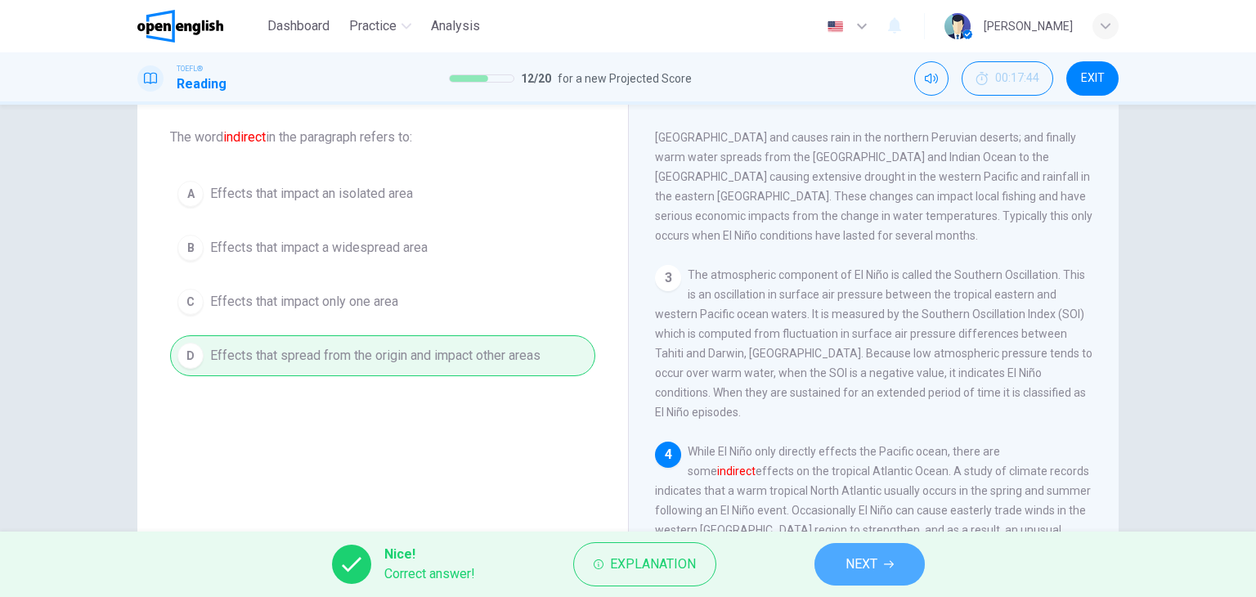
click at [860, 560] on span "NEXT" at bounding box center [861, 564] width 32 height 23
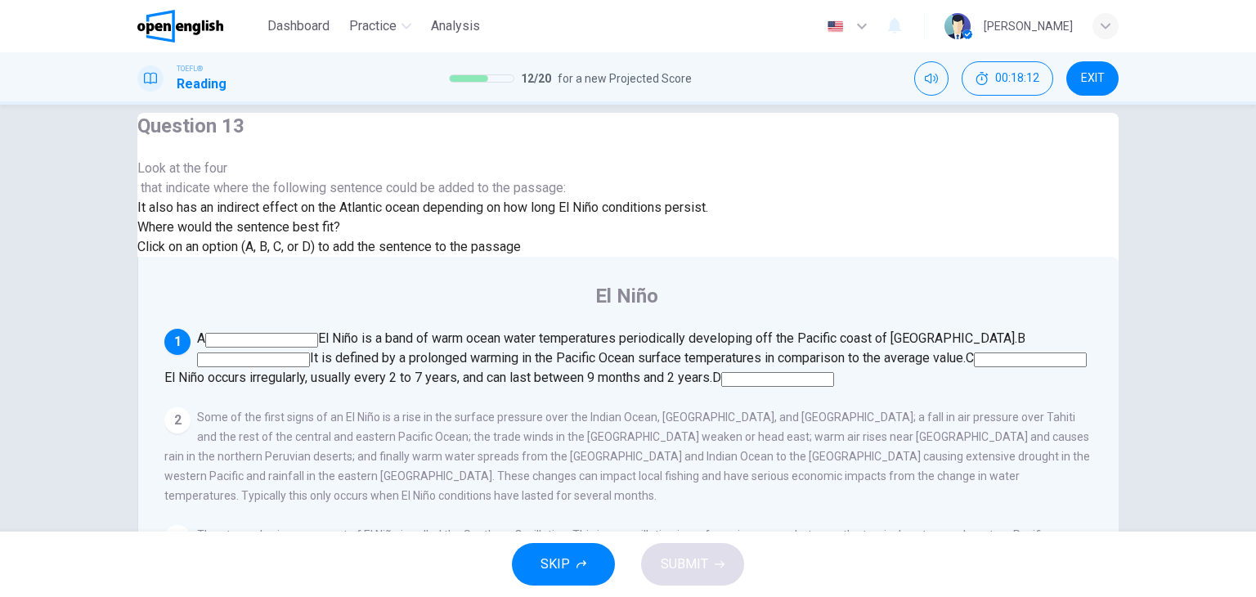
scroll to position [0, 0]
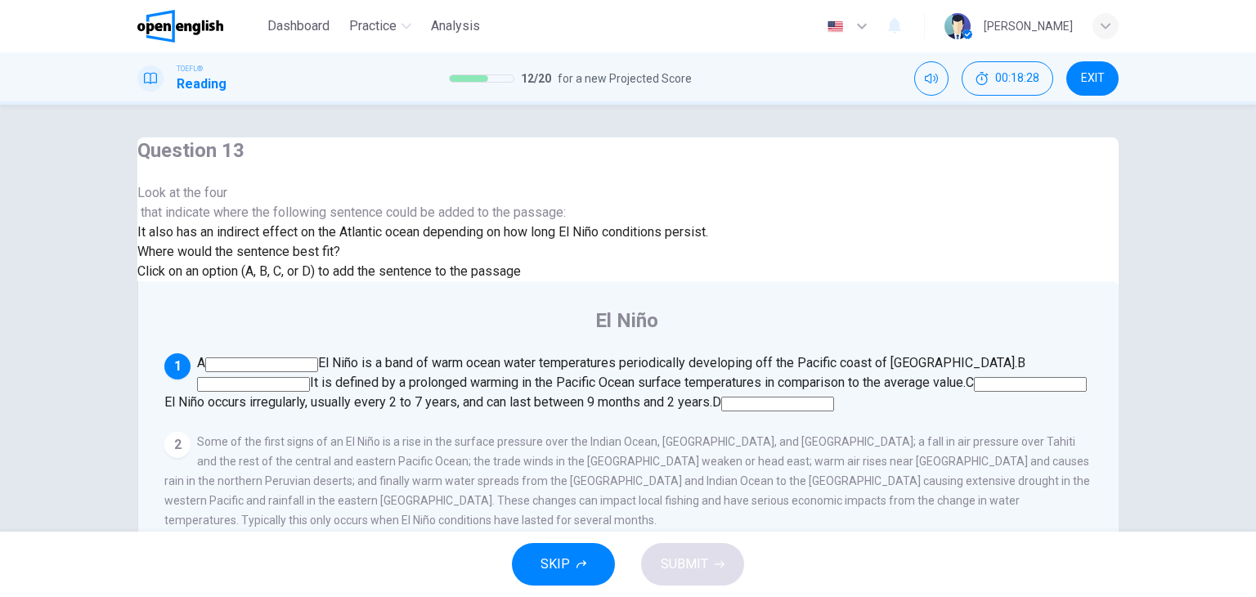
click at [828, 397] on input at bounding box center [777, 404] width 113 height 15
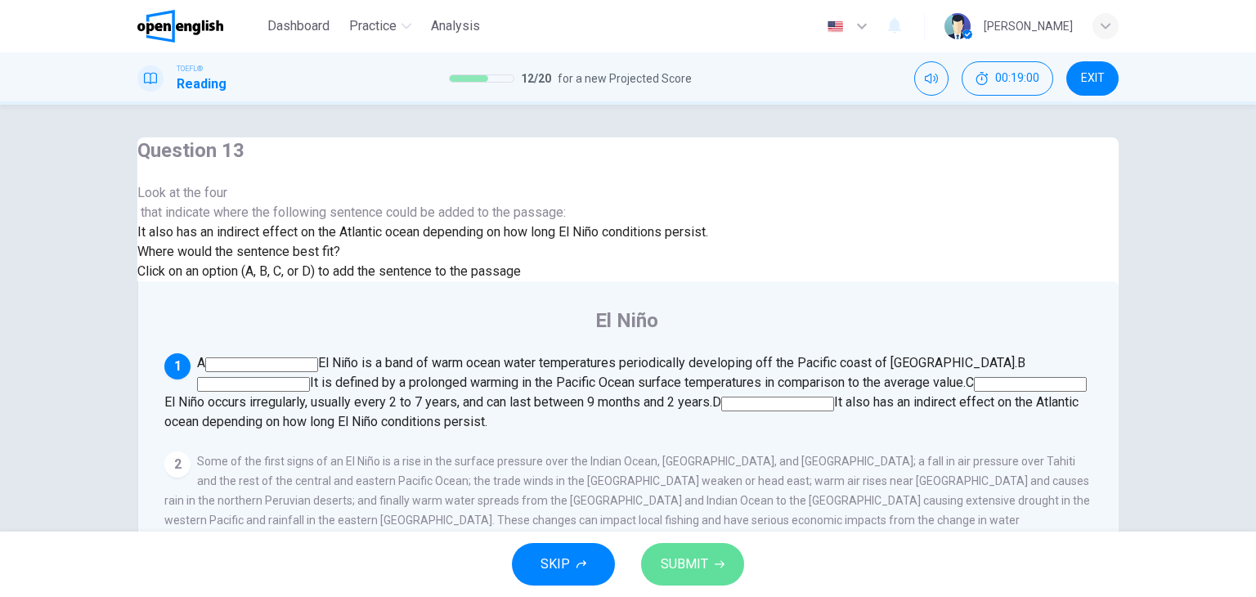
click at [697, 571] on span "SUBMIT" at bounding box center [684, 564] width 47 height 23
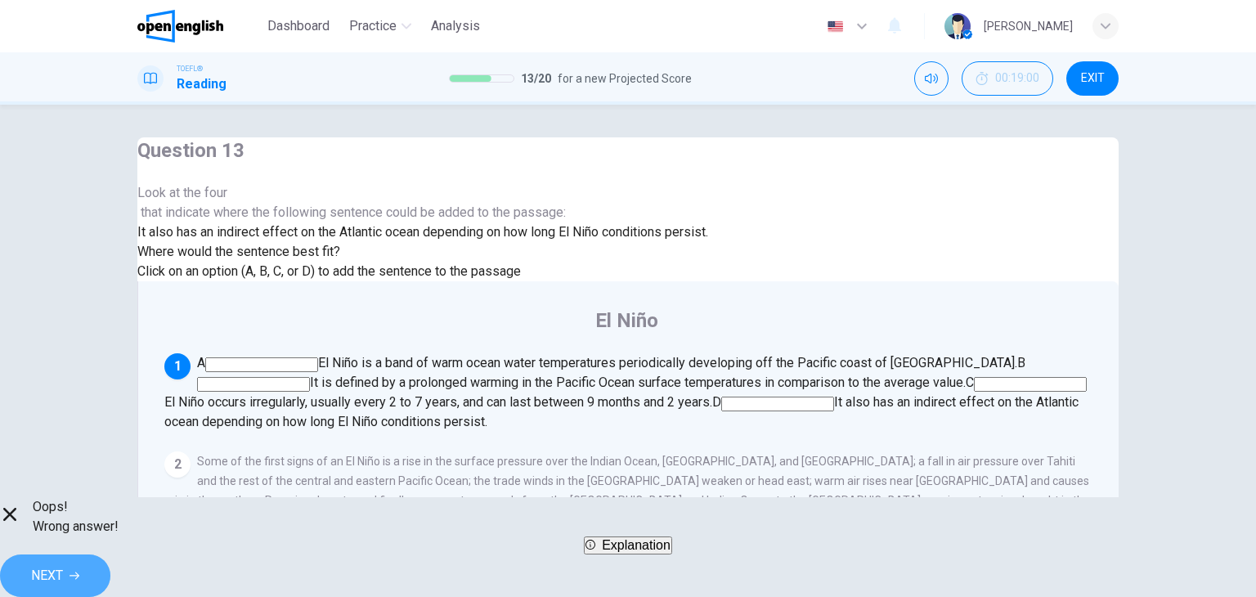
click at [110, 563] on button "NEXT" at bounding box center [55, 575] width 110 height 43
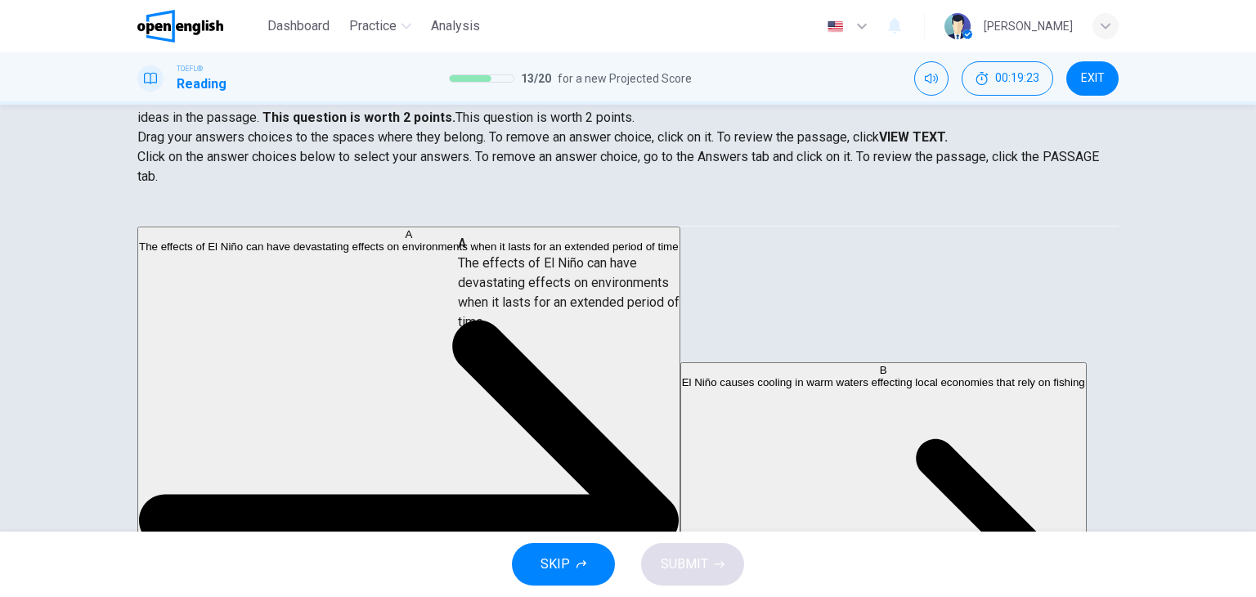
drag, startPoint x: 288, startPoint y: 267, endPoint x: 594, endPoint y: 288, distance: 306.6
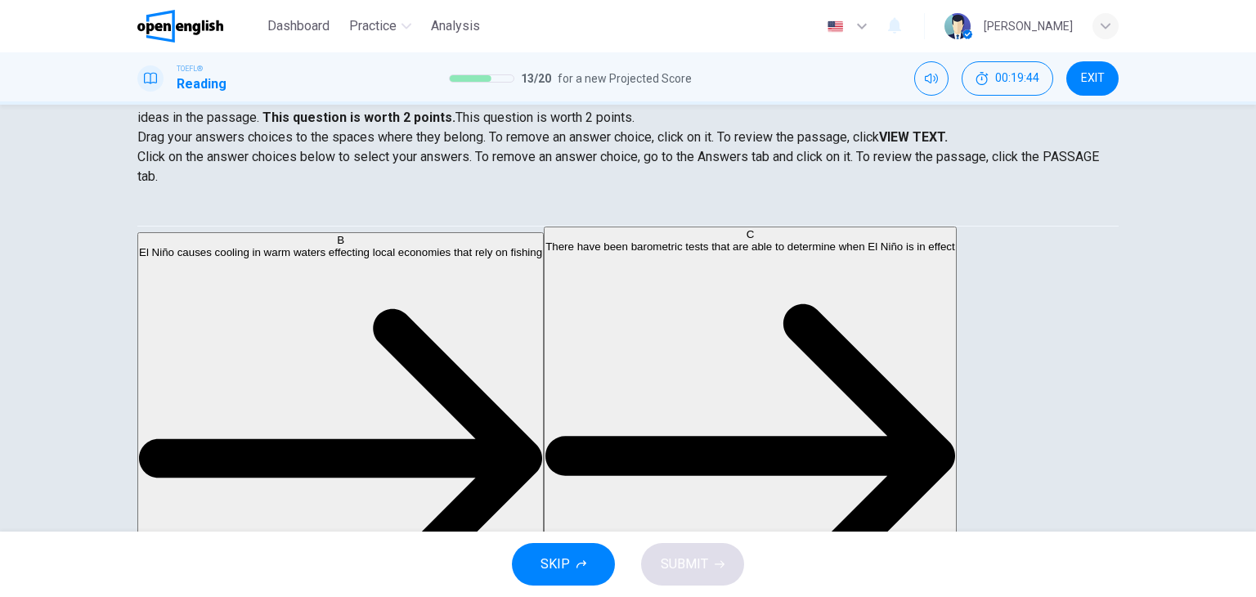
scroll to position [164, 0]
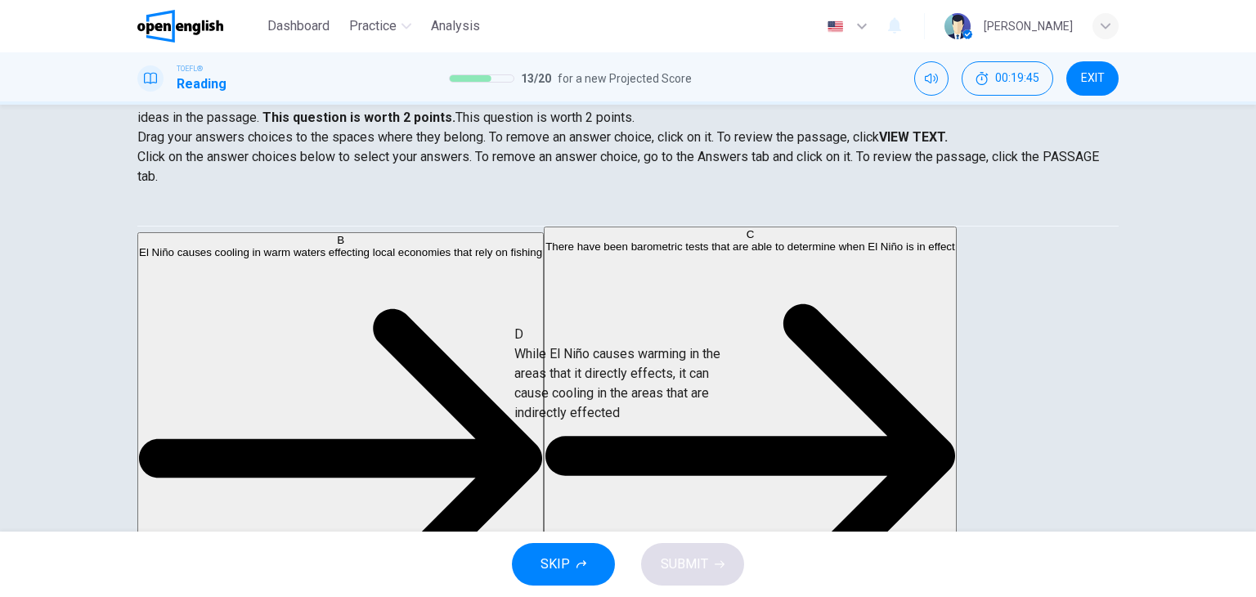
drag, startPoint x: 268, startPoint y: 312, endPoint x: 621, endPoint y: 391, distance: 362.0
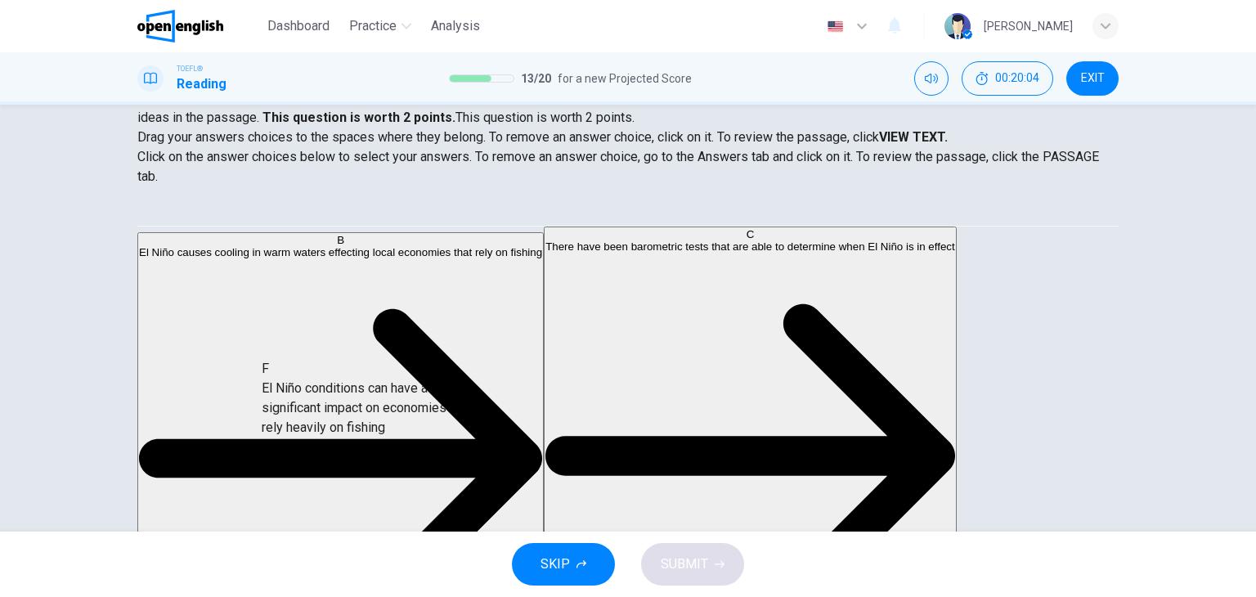
scroll to position [25, 0]
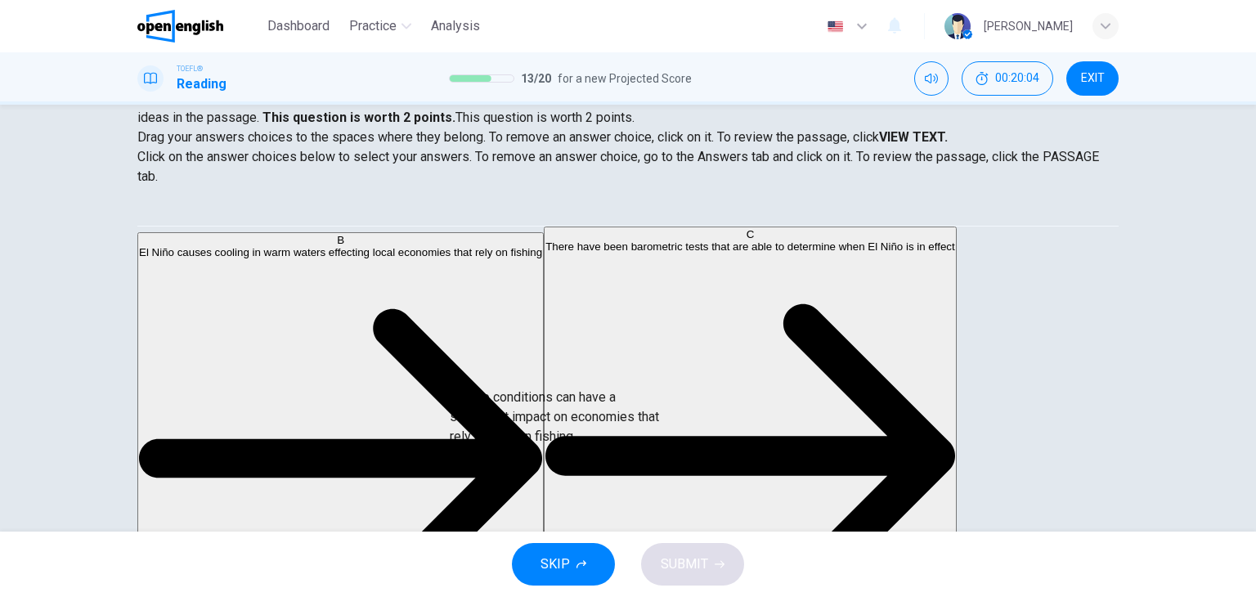
drag, startPoint x: 278, startPoint y: 412, endPoint x: 598, endPoint y: 423, distance: 319.9
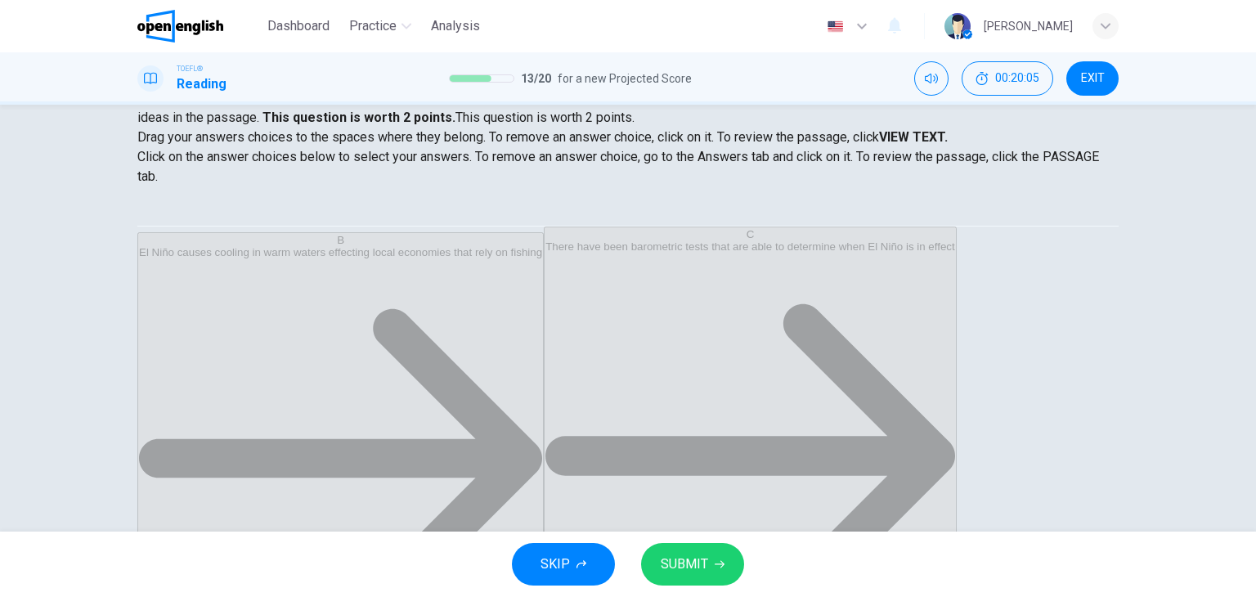
scroll to position [29, 0]
click at [707, 564] on button "SUBMIT" at bounding box center [692, 564] width 103 height 43
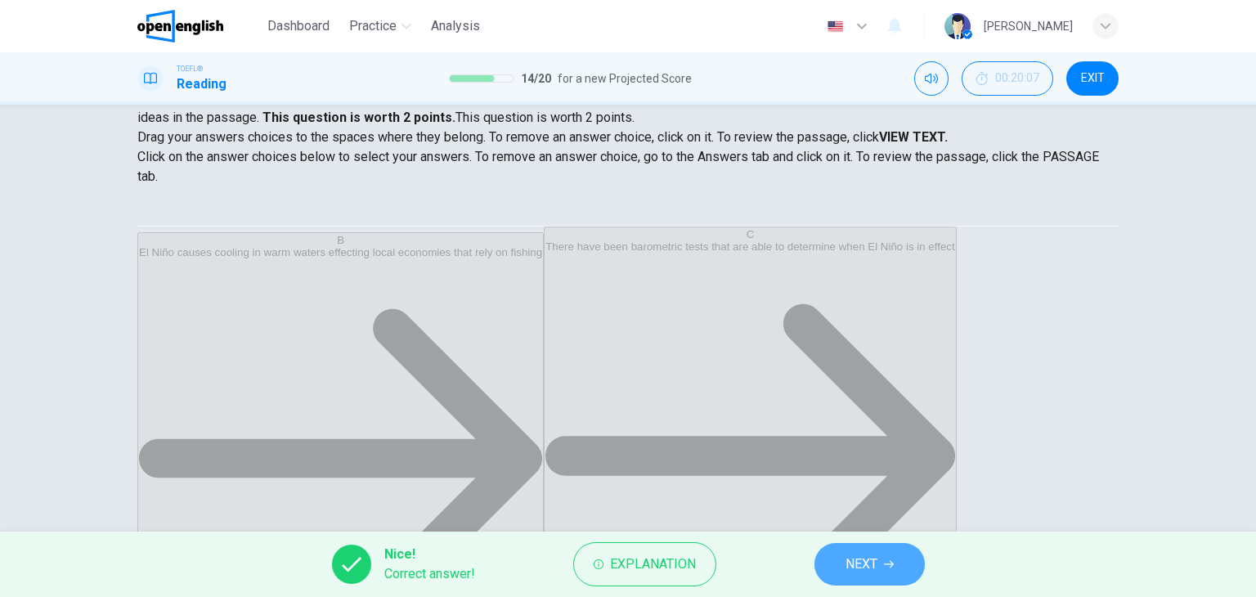
click at [867, 570] on span "NEXT" at bounding box center [861, 564] width 32 height 23
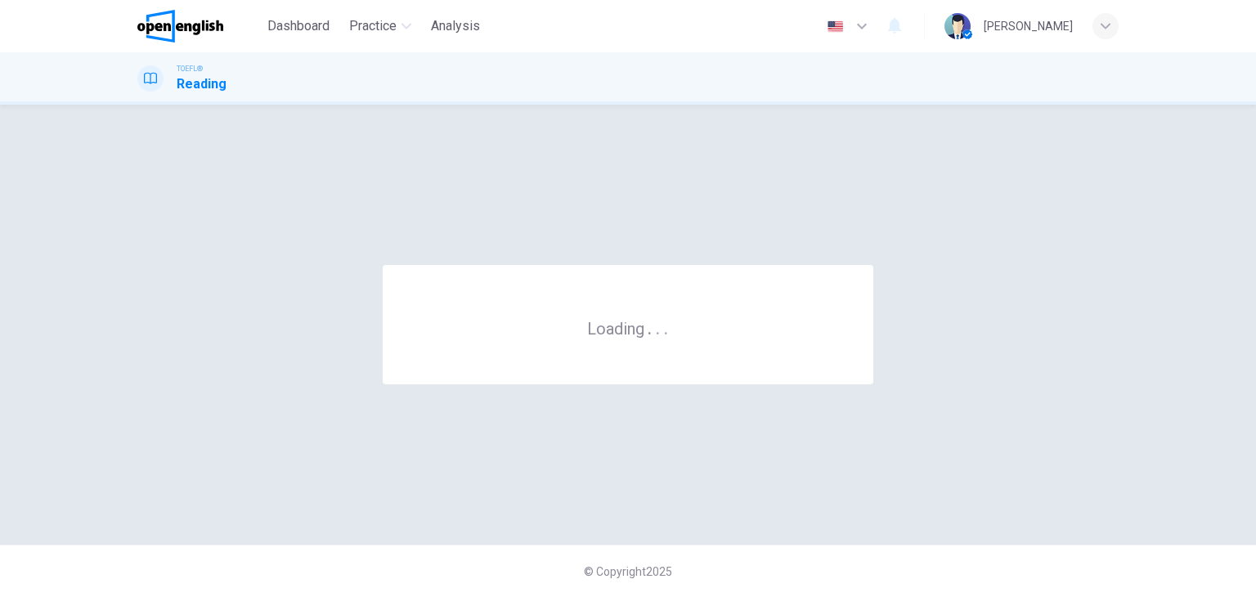
scroll to position [0, 0]
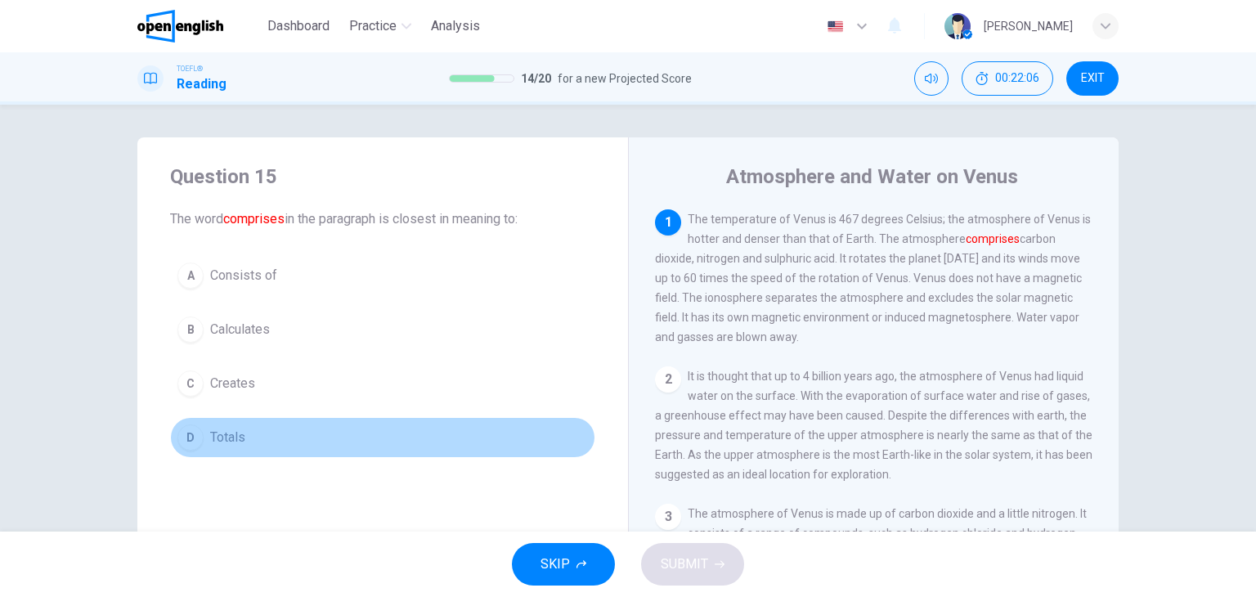
click at [232, 438] on span "Totals" at bounding box center [227, 438] width 35 height 20
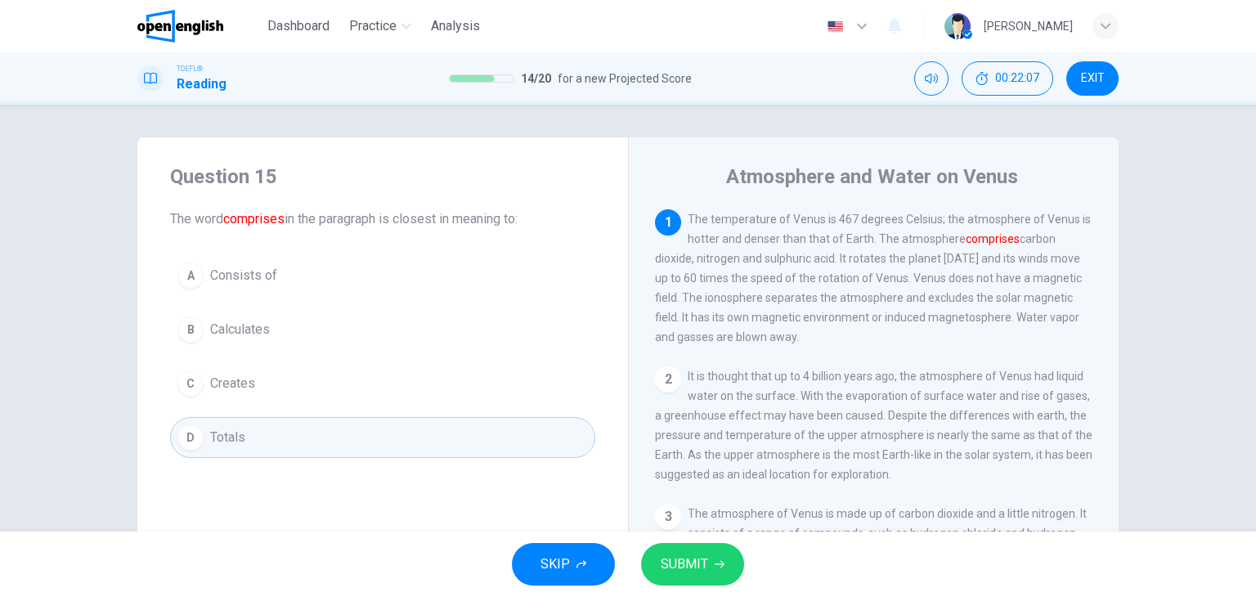
click at [680, 562] on span "SUBMIT" at bounding box center [684, 564] width 47 height 23
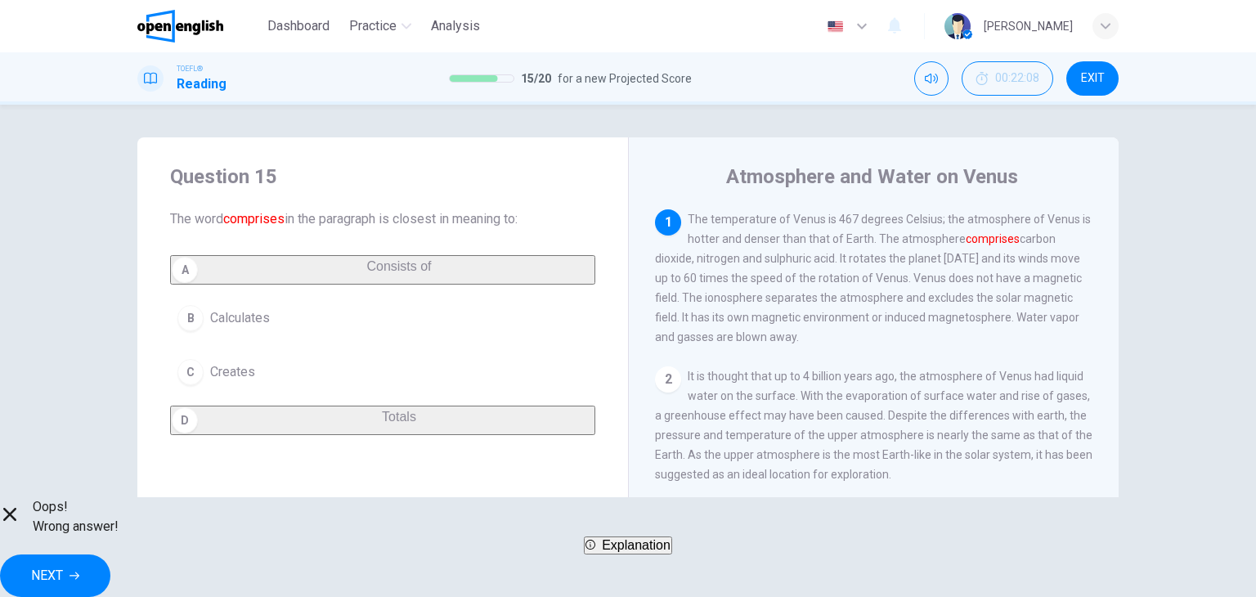
click at [63, 566] on span "NEXT" at bounding box center [47, 575] width 32 height 23
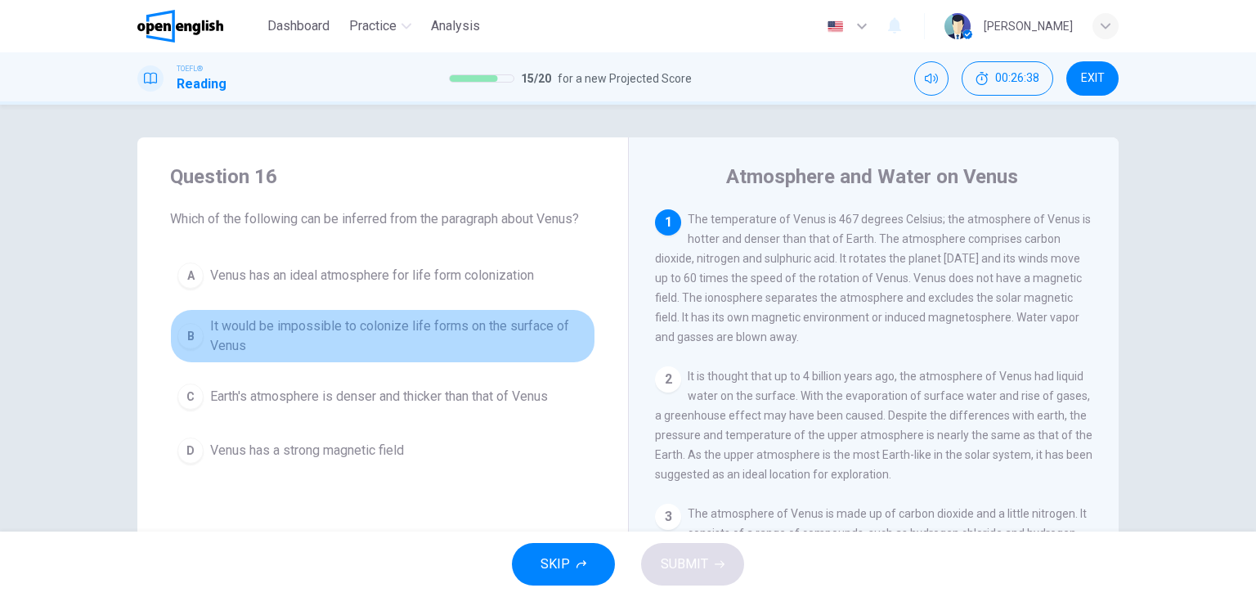
click at [324, 331] on span "It would be impossible to colonize life forms on the surface of Venus" at bounding box center [399, 335] width 378 height 39
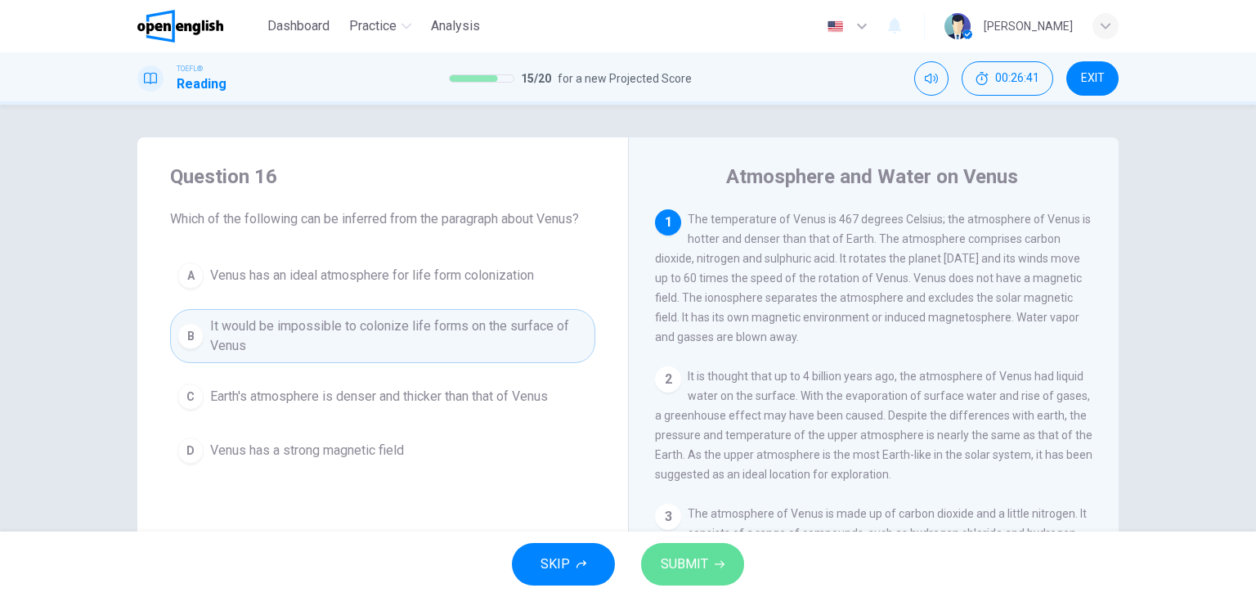
click at [680, 575] on span "SUBMIT" at bounding box center [684, 564] width 47 height 23
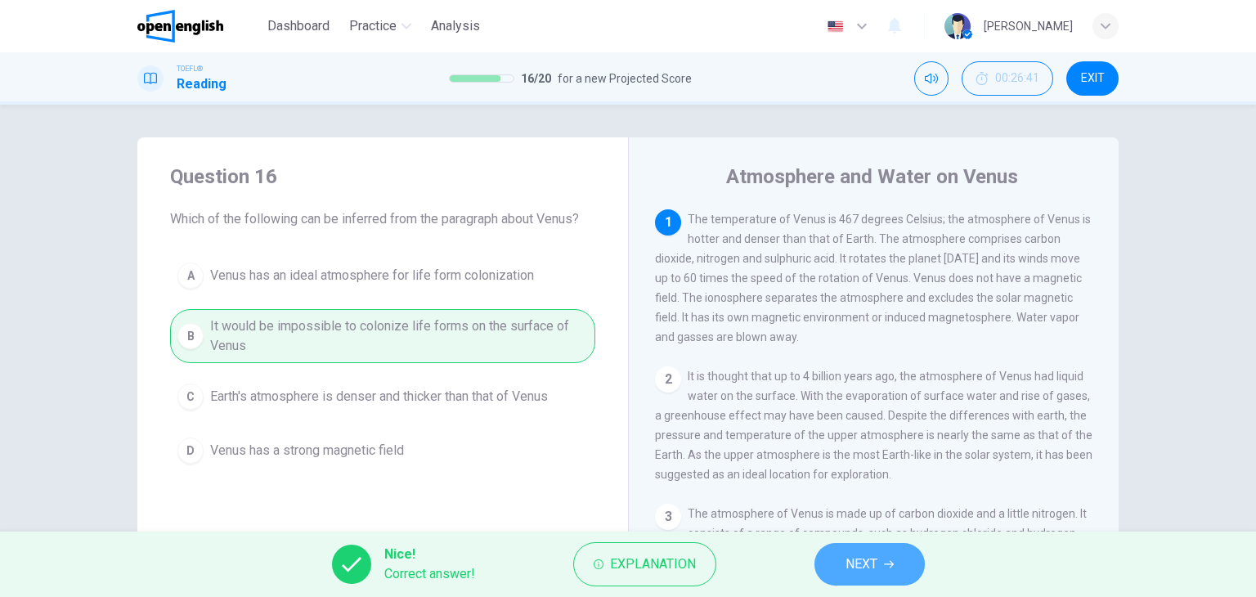
click at [856, 560] on span "NEXT" at bounding box center [861, 564] width 32 height 23
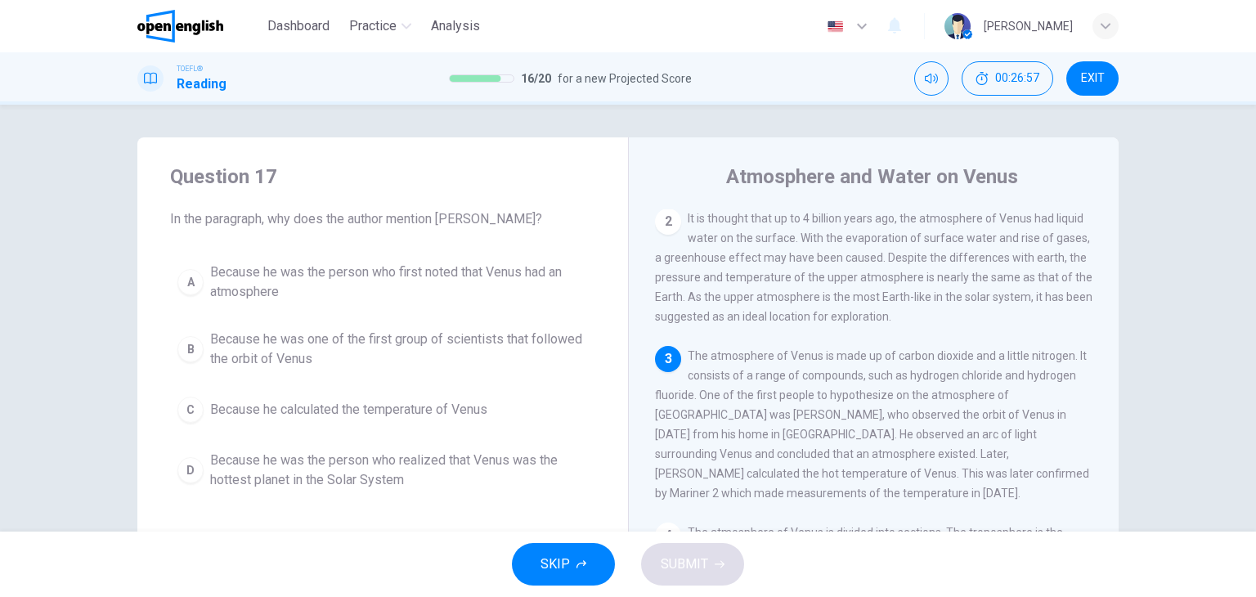
scroll to position [240, 0]
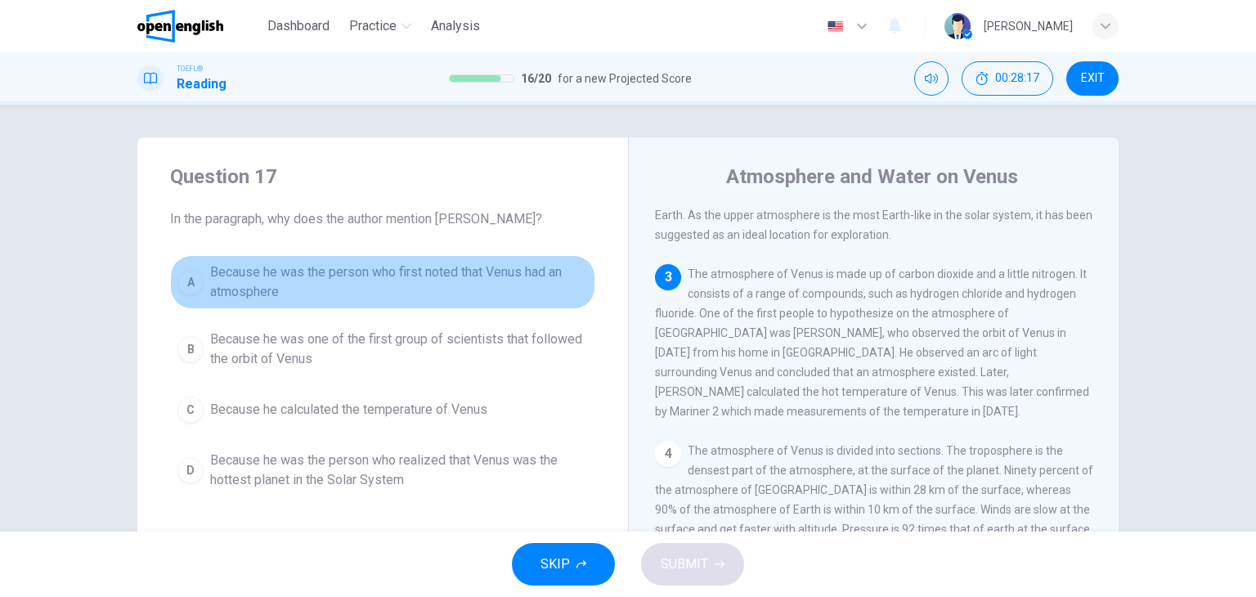
click at [369, 270] on span "Because he was the person who first noted that Venus had an atmosphere" at bounding box center [399, 281] width 378 height 39
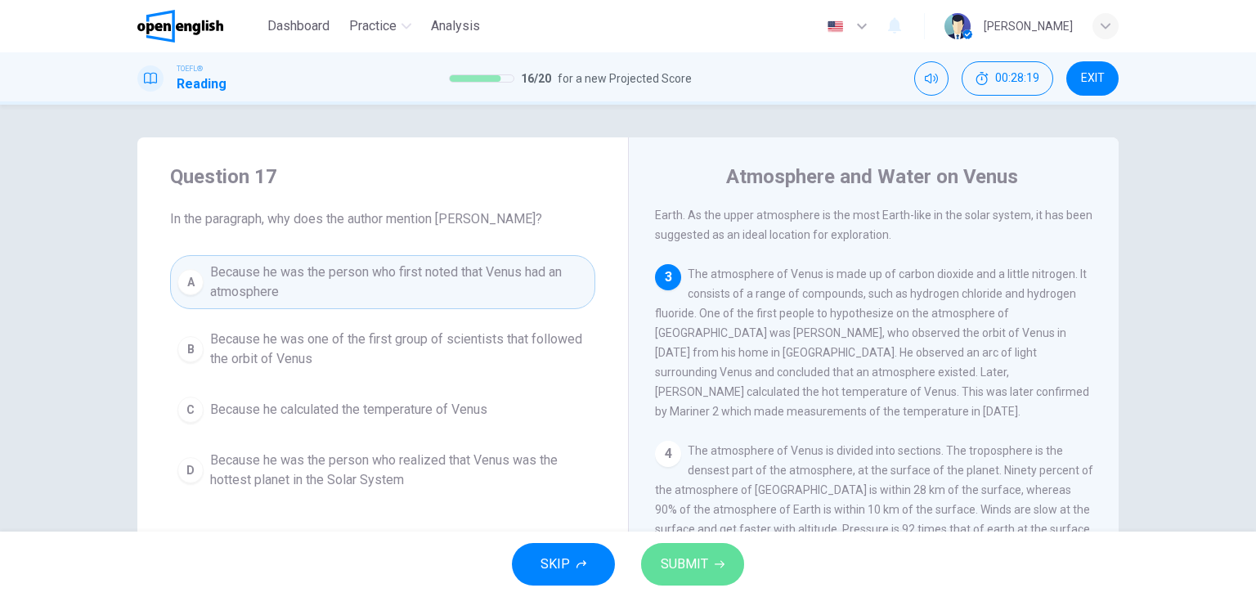
click at [695, 565] on span "SUBMIT" at bounding box center [684, 564] width 47 height 23
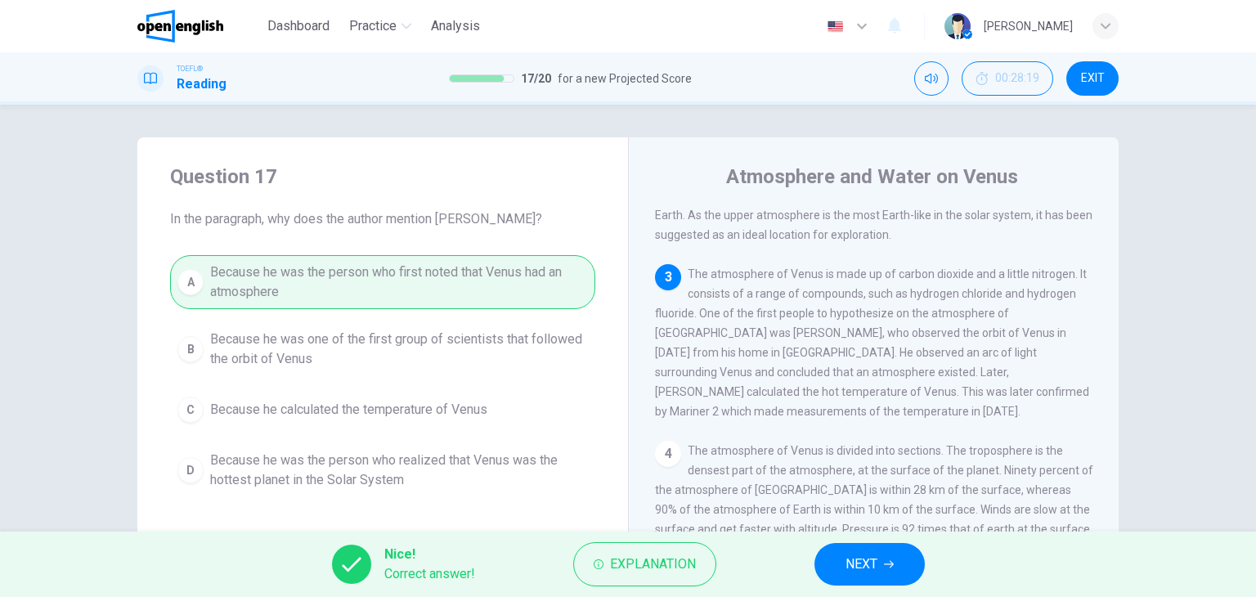
click at [855, 568] on span "NEXT" at bounding box center [861, 564] width 32 height 23
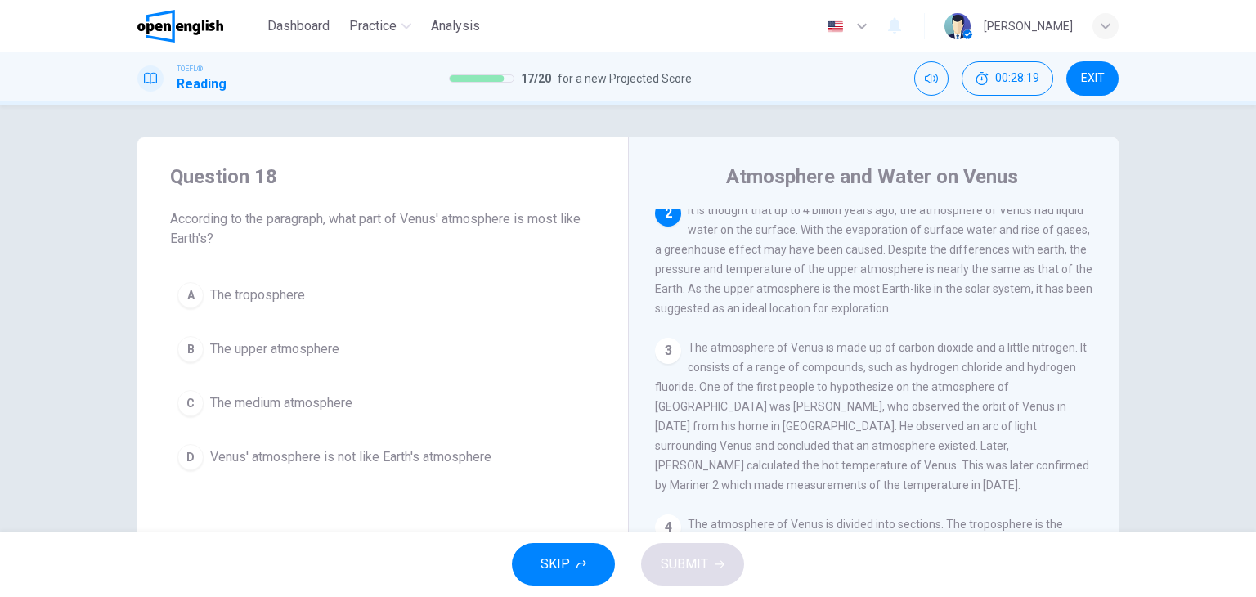
scroll to position [161, 0]
click at [421, 463] on span "Venus' atmosphere is not like Earth's atmosphere" at bounding box center [350, 457] width 281 height 20
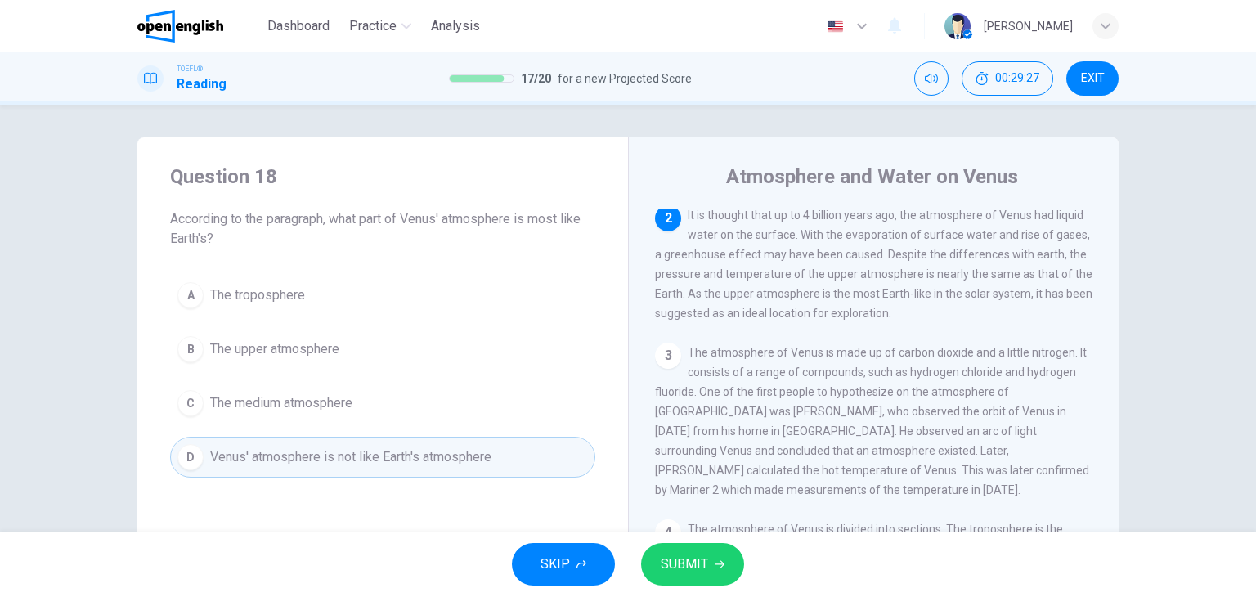
drag, startPoint x: 668, startPoint y: 541, endPoint x: 675, endPoint y: 558, distance: 18.4
click at [675, 558] on div "SKIP SUBMIT" at bounding box center [628, 564] width 1256 height 65
click at [675, 558] on span "SUBMIT" at bounding box center [684, 564] width 47 height 23
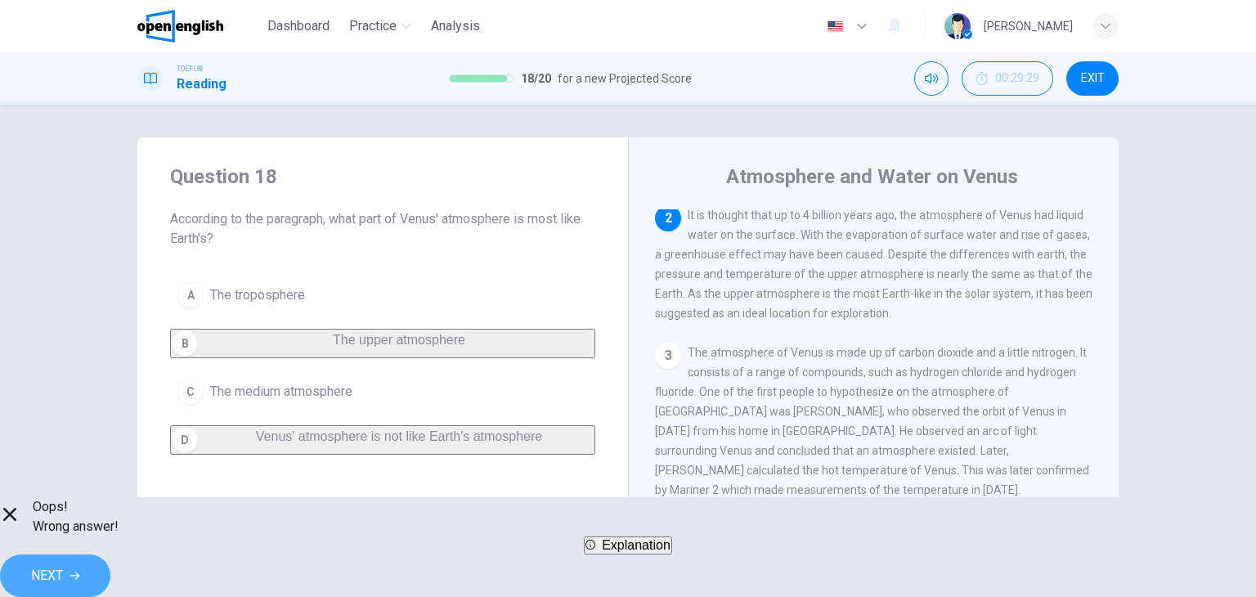
click at [79, 571] on icon "button" at bounding box center [75, 576] width 10 height 10
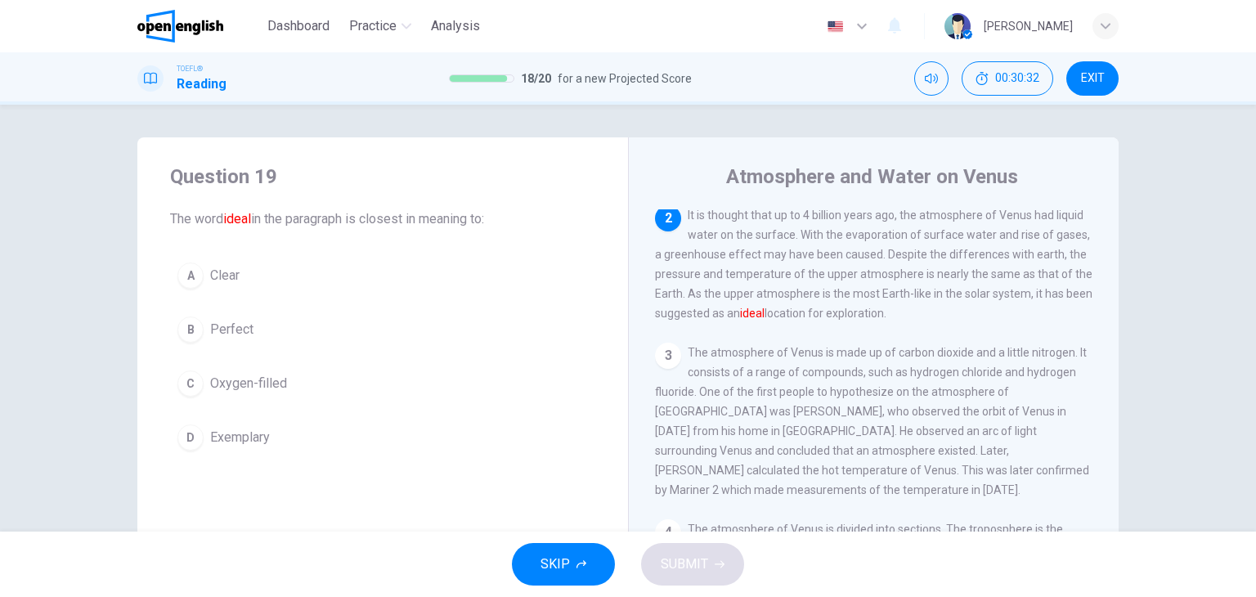
click at [225, 334] on span "Perfect" at bounding box center [231, 330] width 43 height 20
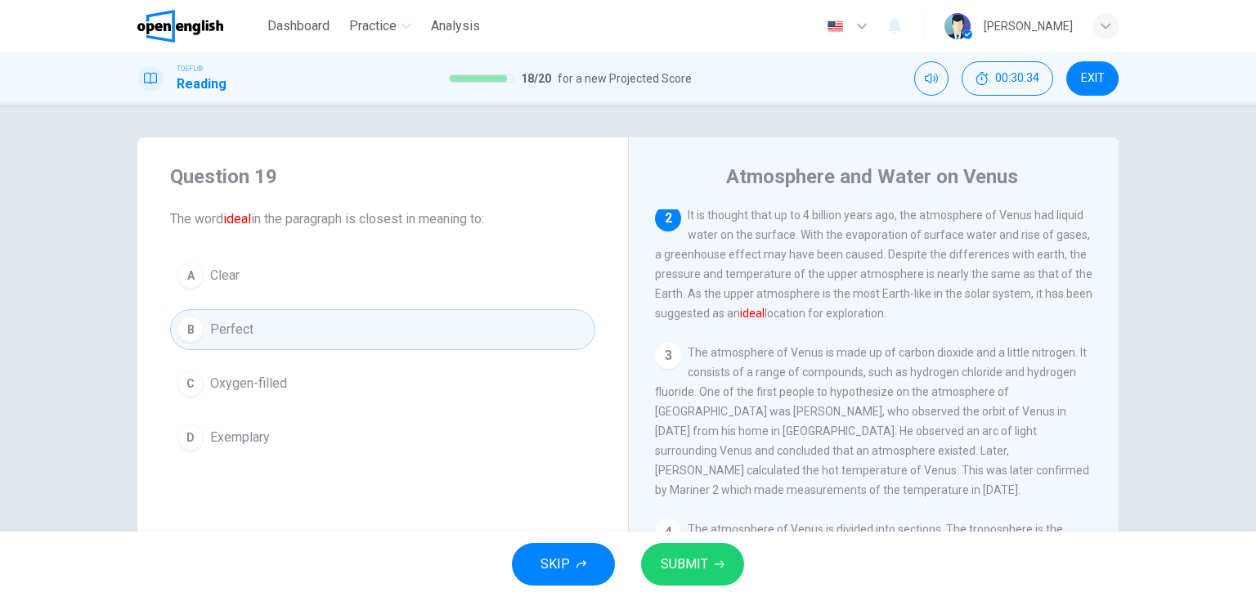
click at [688, 564] on span "SUBMIT" at bounding box center [684, 564] width 47 height 23
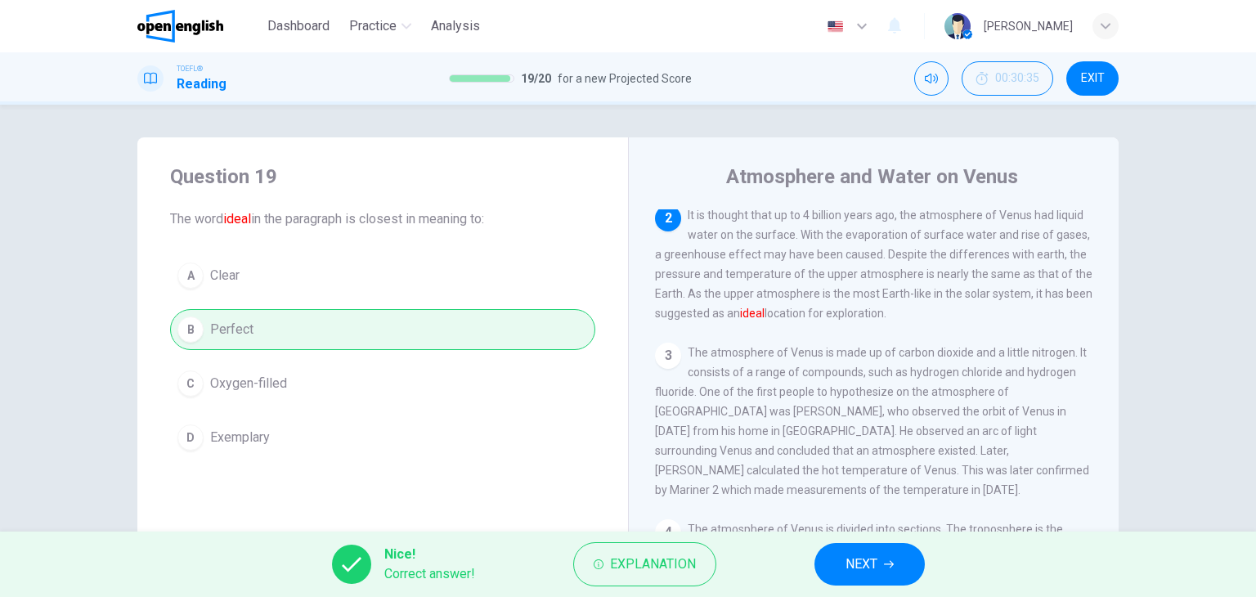
click at [874, 563] on span "NEXT" at bounding box center [861, 564] width 32 height 23
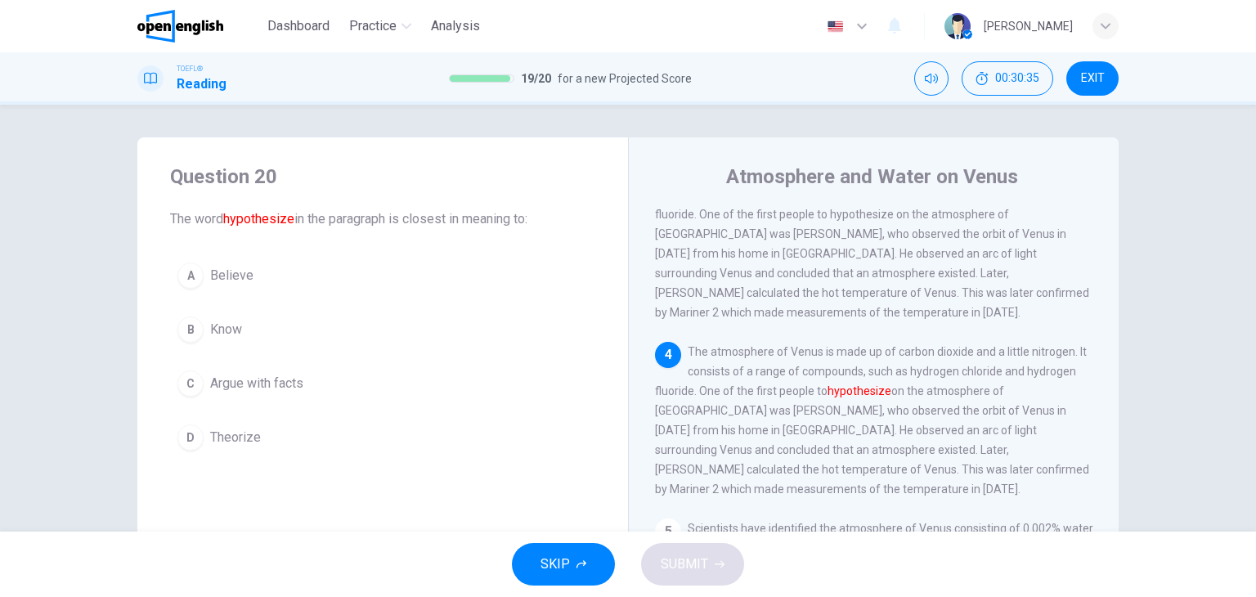
scroll to position [340, 0]
click at [235, 436] on span "Theorize" at bounding box center [235, 438] width 51 height 20
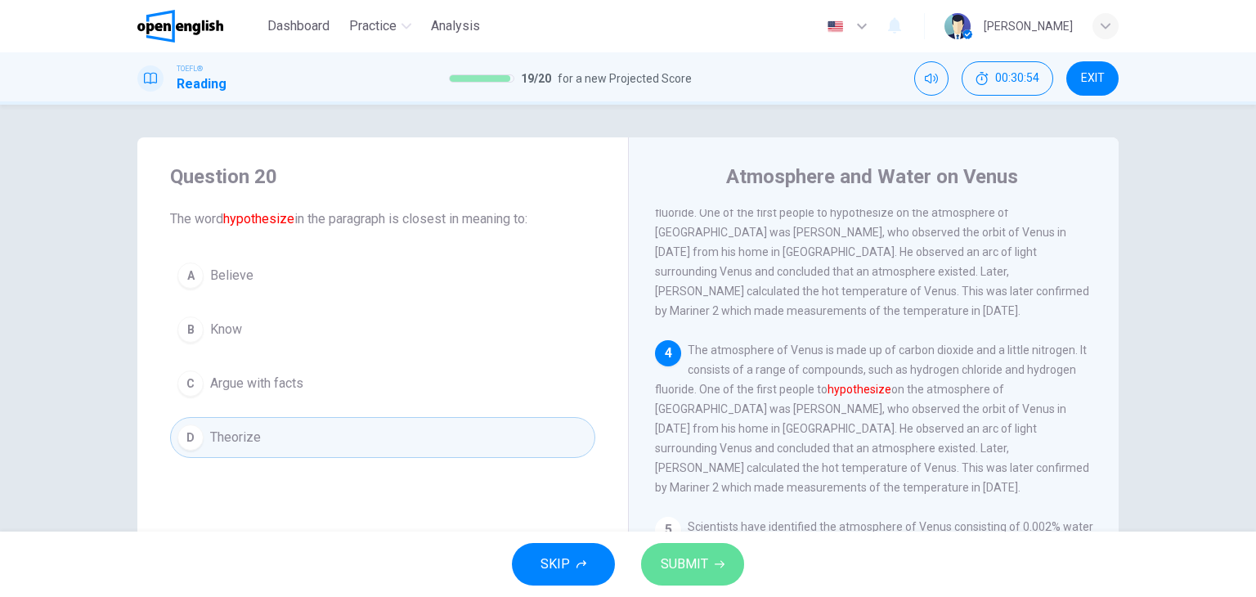
click at [683, 560] on span "SUBMIT" at bounding box center [684, 564] width 47 height 23
